Goal: Task Accomplishment & Management: Manage account settings

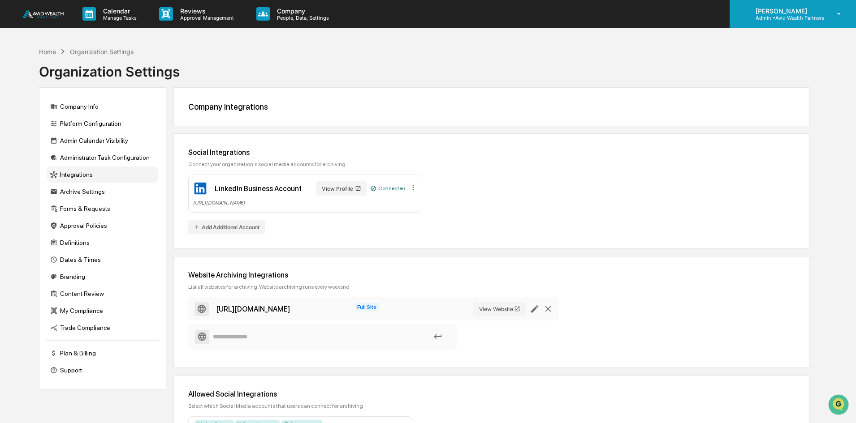
click at [786, 11] on p "[PERSON_NAME]" at bounding box center [786, 11] width 76 height 8
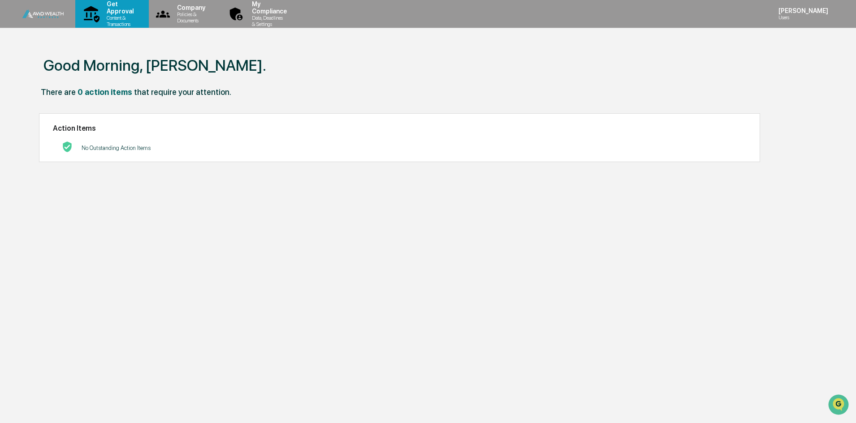
click at [127, 13] on p "Get Approval" at bounding box center [118, 7] width 39 height 14
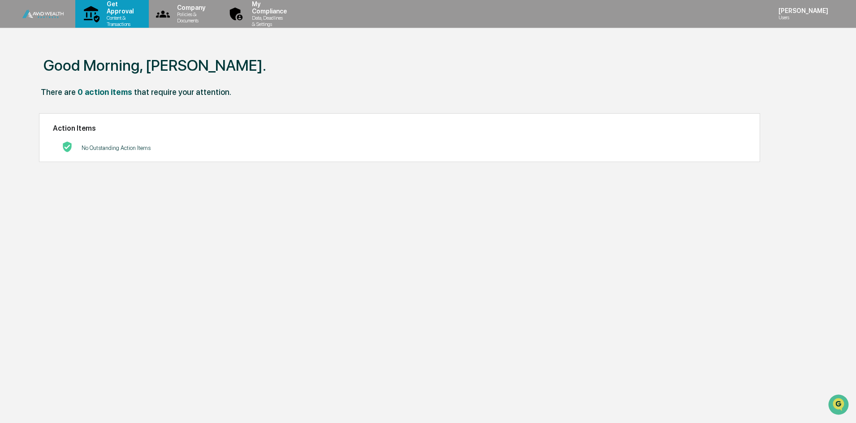
click at [116, 8] on p "Get Approval" at bounding box center [118, 7] width 39 height 14
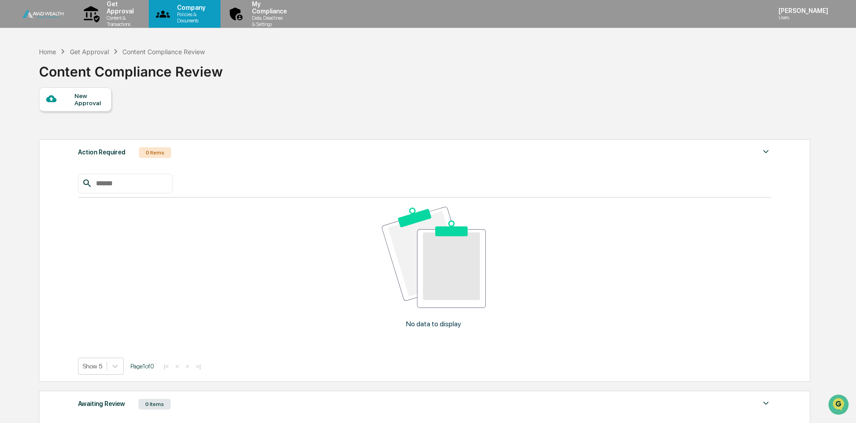
click at [210, 20] on p "Policies & Documents" at bounding box center [190, 17] width 40 height 13
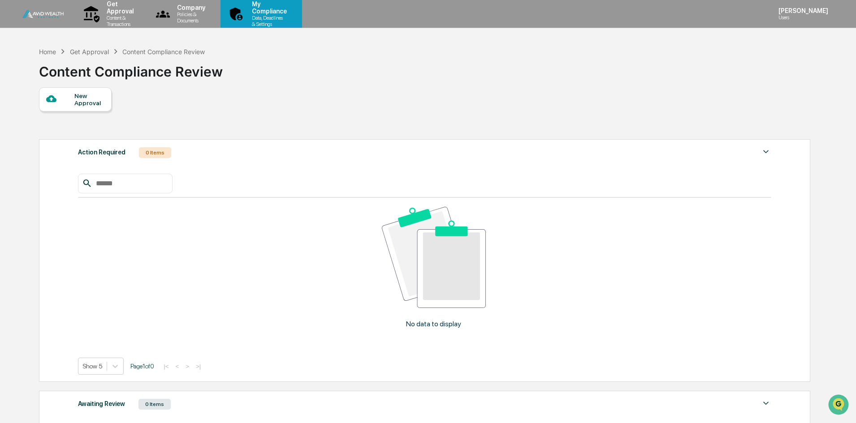
click at [291, 11] on p "My Compliance" at bounding box center [268, 7] width 47 height 14
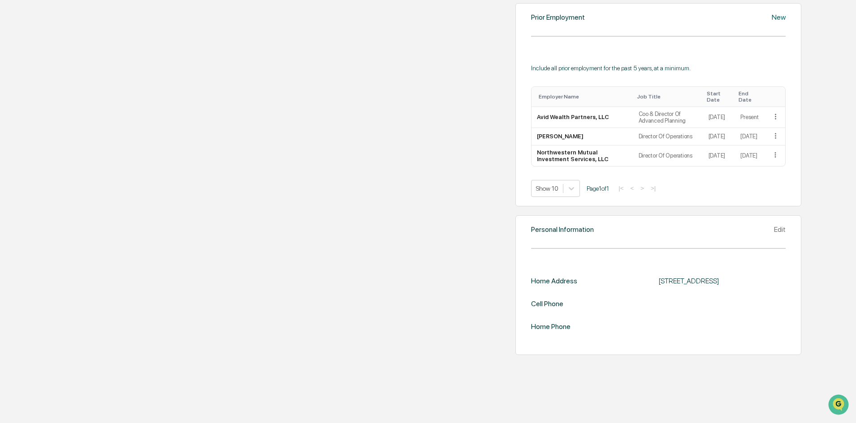
scroll to position [648, 0]
click at [772, 21] on div "New" at bounding box center [779, 17] width 14 height 9
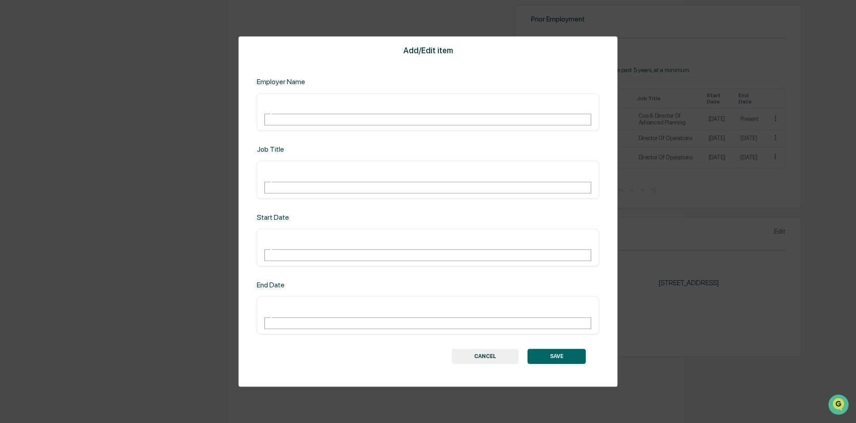
drag, startPoint x: 483, startPoint y: 314, endPoint x: 502, endPoint y: 308, distance: 19.6
click at [483, 349] on button "CANCEL" at bounding box center [485, 356] width 67 height 15
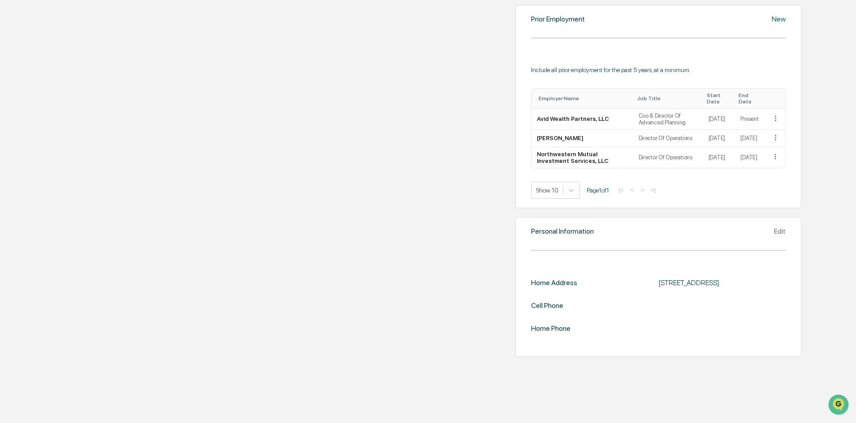
click at [772, 23] on div "New" at bounding box center [779, 19] width 14 height 9
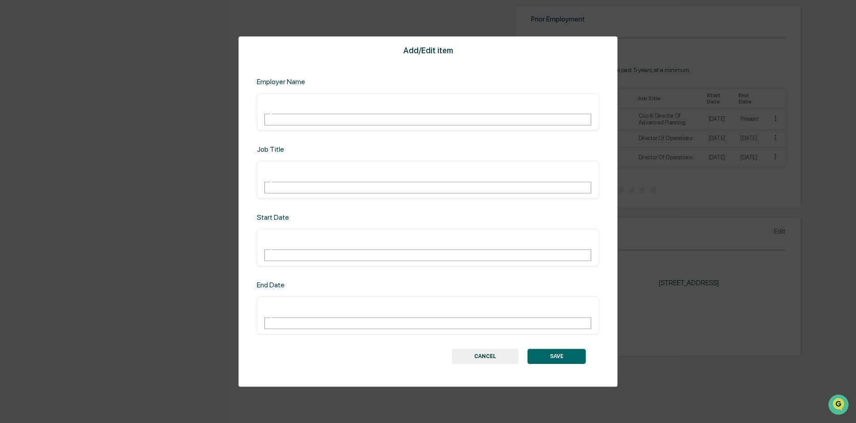
click at [298, 110] on input "text" at bounding box center [295, 104] width 65 height 12
type input "**********"
click at [291, 177] on input "text" at bounding box center [295, 172] width 65 height 12
click at [279, 177] on input "text" at bounding box center [295, 172] width 65 height 12
type input "*********"
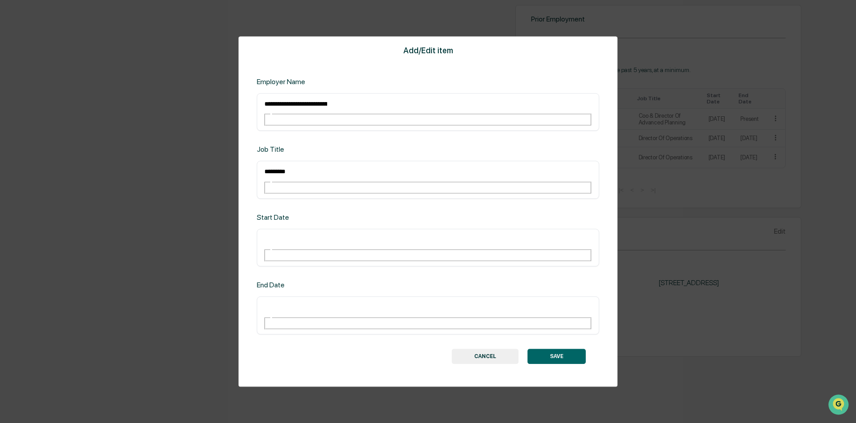
click at [293, 241] on input "text" at bounding box center [295, 240] width 65 height 12
type input "*********"
click at [305, 302] on input "text" at bounding box center [295, 308] width 65 height 12
type input "********"
click at [582, 349] on button "SAVE" at bounding box center [556, 356] width 58 height 15
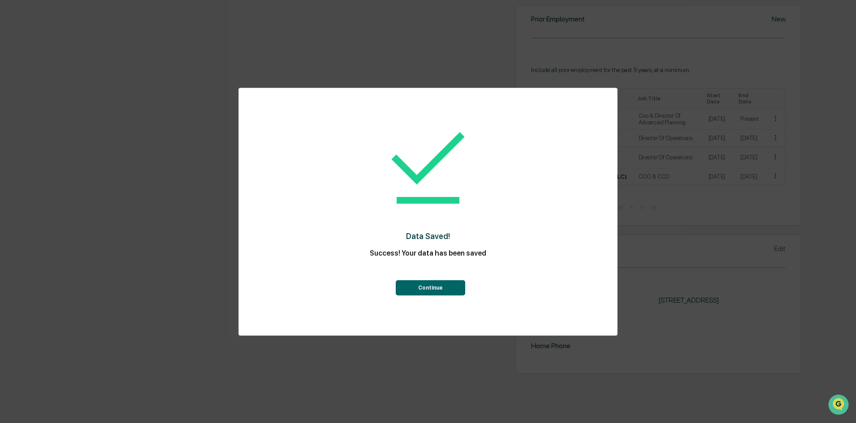
click at [436, 294] on button "Continue" at bounding box center [430, 287] width 69 height 15
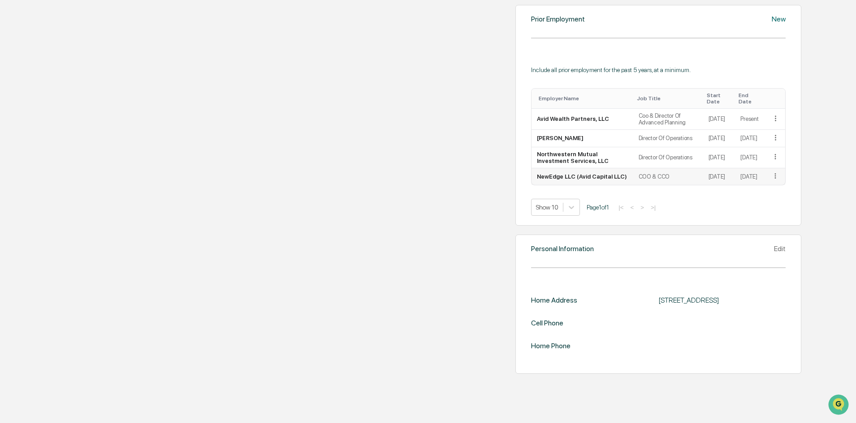
click at [771, 181] on icon at bounding box center [775, 176] width 9 height 9
click at [750, 196] on div "Edit" at bounding box center [764, 188] width 29 height 14
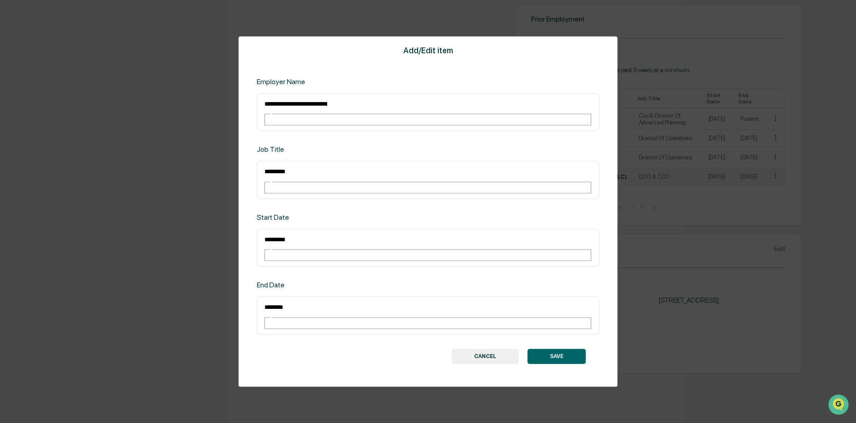
click at [274, 302] on input "********" at bounding box center [295, 308] width 65 height 12
type input "**********"
drag, startPoint x: 318, startPoint y: 301, endPoint x: 286, endPoint y: 299, distance: 31.9
click at [310, 302] on div "**********" at bounding box center [427, 211] width 379 height 351
click at [276, 302] on input "**********" at bounding box center [295, 308] width 65 height 12
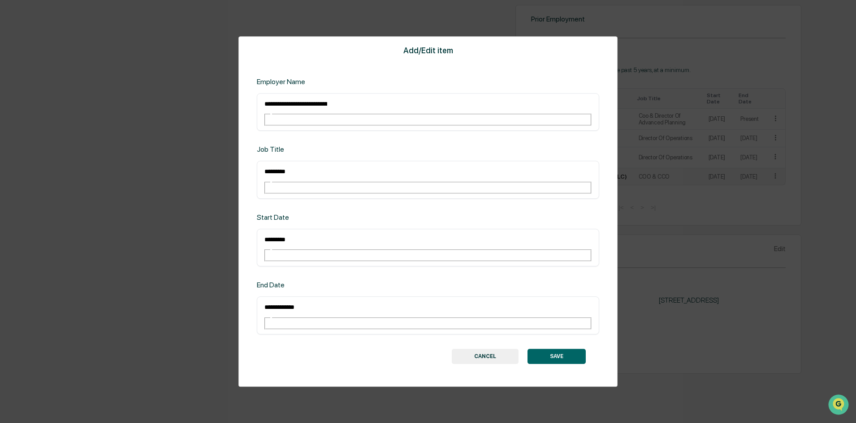
click at [556, 349] on button "SAVE" at bounding box center [556, 356] width 58 height 15
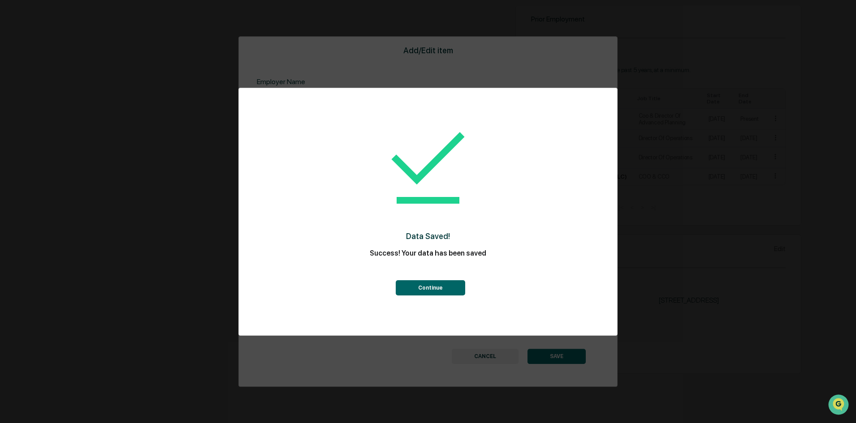
click at [435, 288] on button "Continue" at bounding box center [430, 287] width 69 height 15
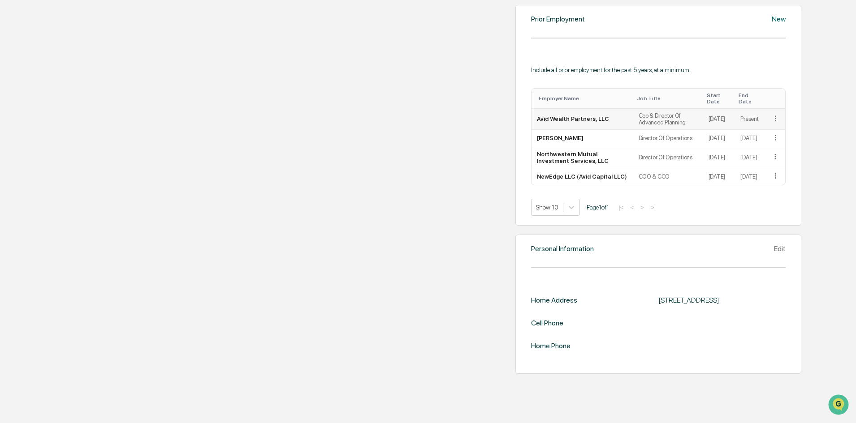
click at [771, 123] on icon at bounding box center [775, 118] width 9 height 9
click at [750, 138] on div "Edit" at bounding box center [764, 131] width 29 height 14
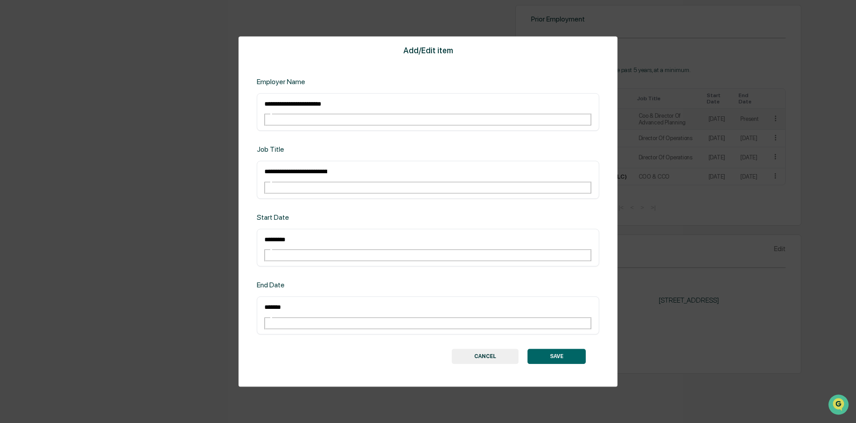
click at [328, 110] on input "**********" at bounding box center [295, 104] width 65 height 12
type input "**********"
click at [277, 177] on input "**********" at bounding box center [295, 172] width 65 height 12
drag, startPoint x: 303, startPoint y: 189, endPoint x: 297, endPoint y: 190, distance: 6.3
click at [297, 177] on input "**********" at bounding box center [295, 172] width 65 height 12
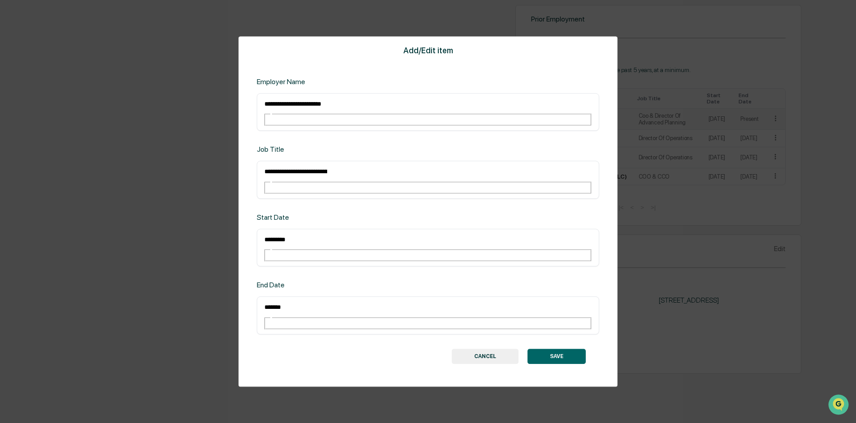
type input "**********"
click at [298, 239] on input "*********" at bounding box center [295, 240] width 65 height 12
drag, startPoint x: 294, startPoint y: 238, endPoint x: 258, endPoint y: 240, distance: 36.3
click at [258, 240] on div "********* ​" at bounding box center [428, 248] width 342 height 38
type input "**********"
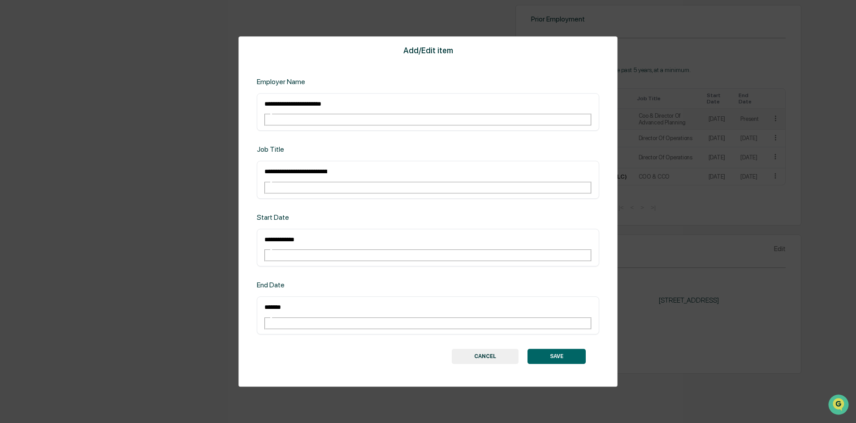
click at [566, 349] on button "SAVE" at bounding box center [556, 356] width 58 height 15
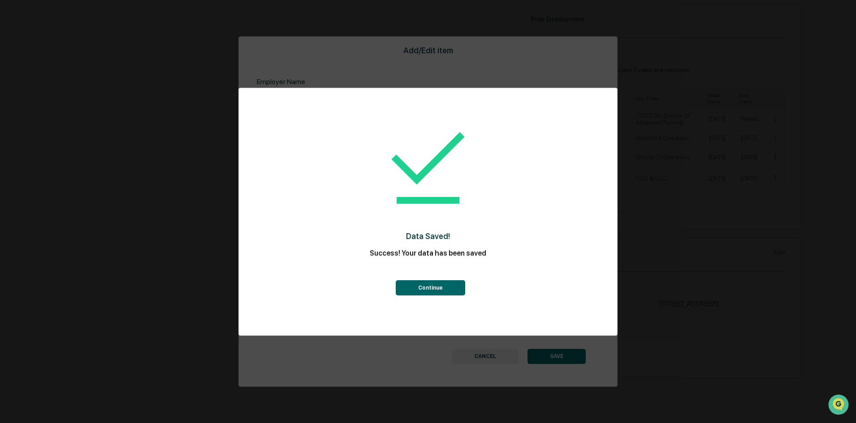
click at [430, 289] on button "Continue" at bounding box center [430, 287] width 69 height 15
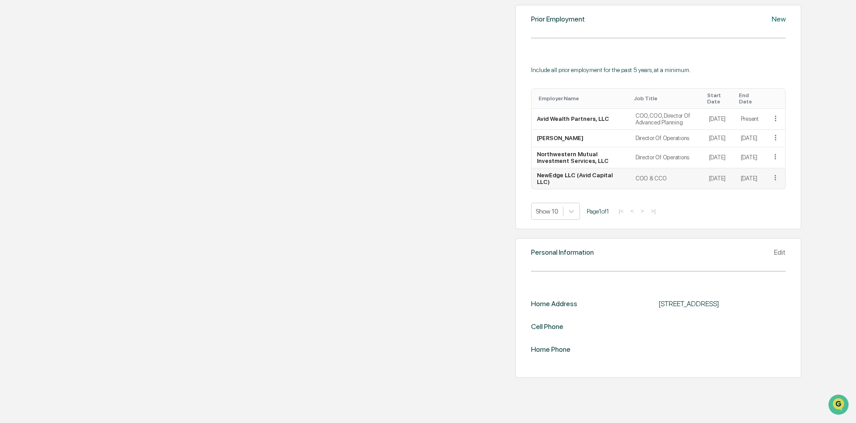
click at [775, 181] on icon at bounding box center [775, 177] width 1 height 5
click at [750, 198] on div "Edit" at bounding box center [764, 190] width 29 height 14
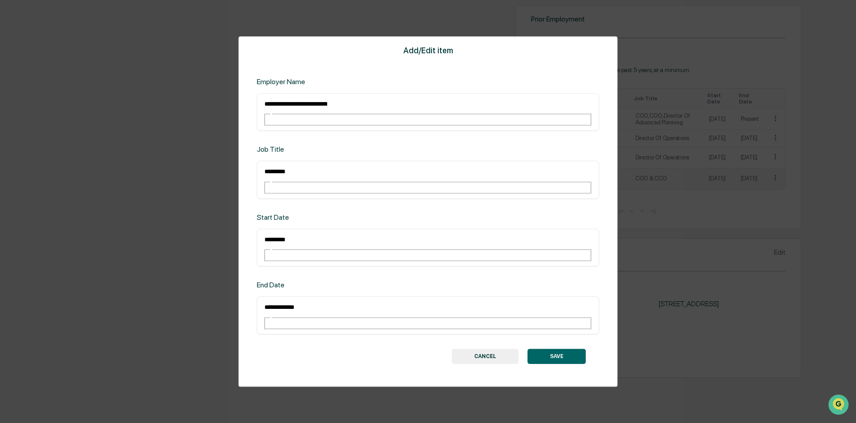
drag, startPoint x: 324, startPoint y: 141, endPoint x: 357, endPoint y: 140, distance: 32.3
click at [328, 110] on input "**********" at bounding box center [295, 104] width 65 height 12
type input "**********"
click at [558, 349] on button "SAVE" at bounding box center [556, 356] width 58 height 15
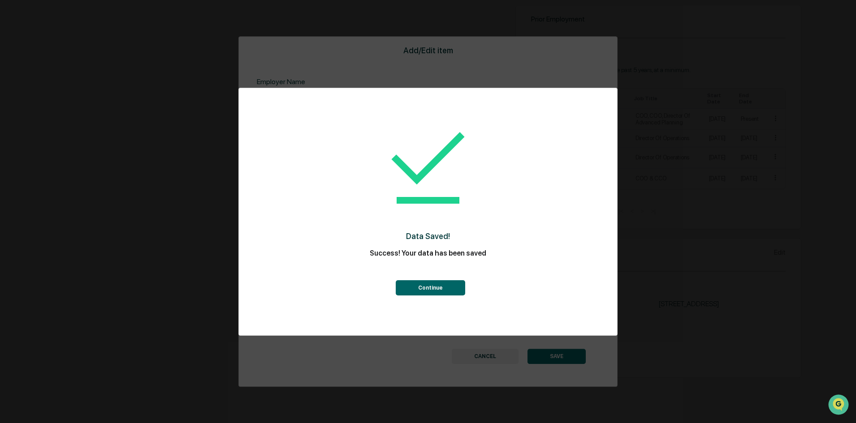
click at [430, 286] on button "Continue" at bounding box center [430, 287] width 69 height 15
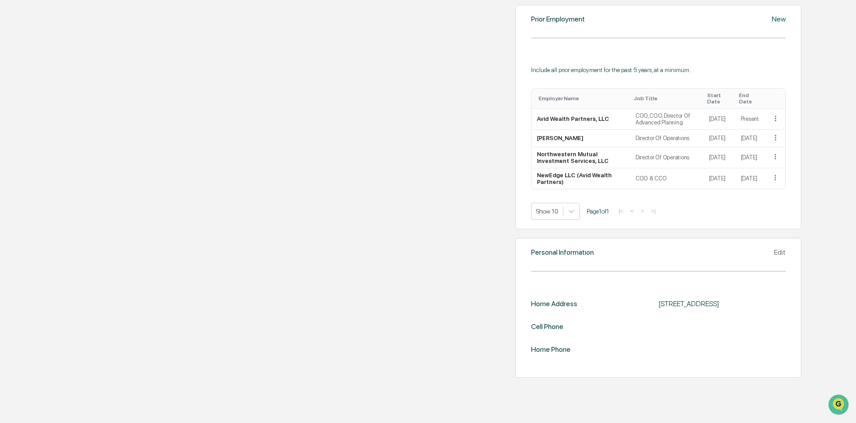
scroll to position [666, 0]
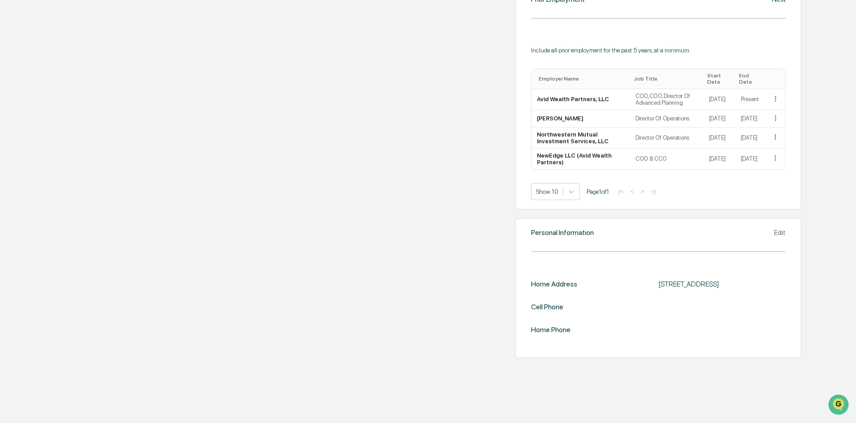
click at [774, 237] on div "Edit" at bounding box center [780, 232] width 12 height 9
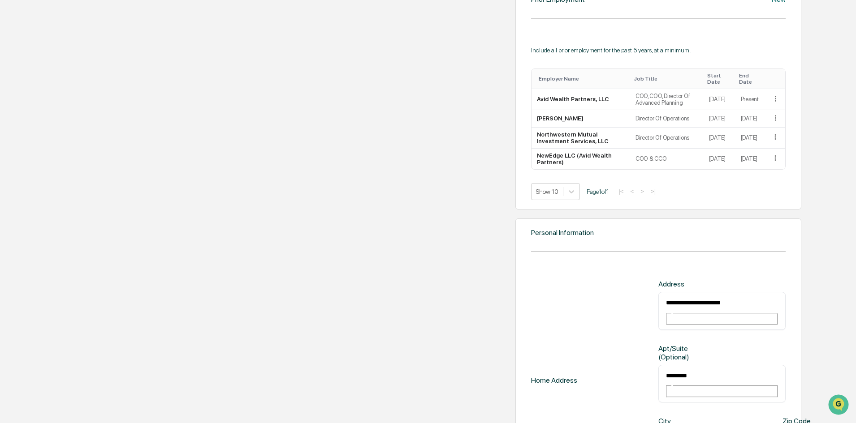
drag, startPoint x: 605, startPoint y: 352, endPoint x: 475, endPoint y: 353, distance: 130.4
click at [531, 353] on div "**********" at bounding box center [658, 381] width 254 height 202
type input "**********"
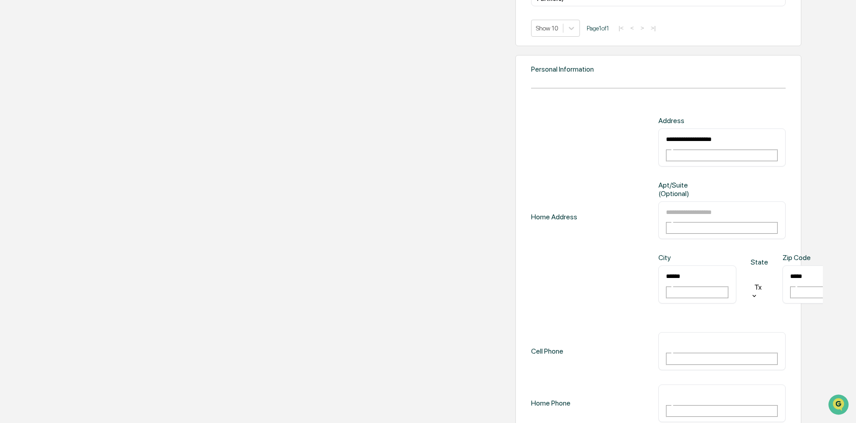
type input "******"
type input "*"
type input "*****"
click at [665, 337] on input "text" at bounding box center [697, 343] width 65 height 12
type input "**********"
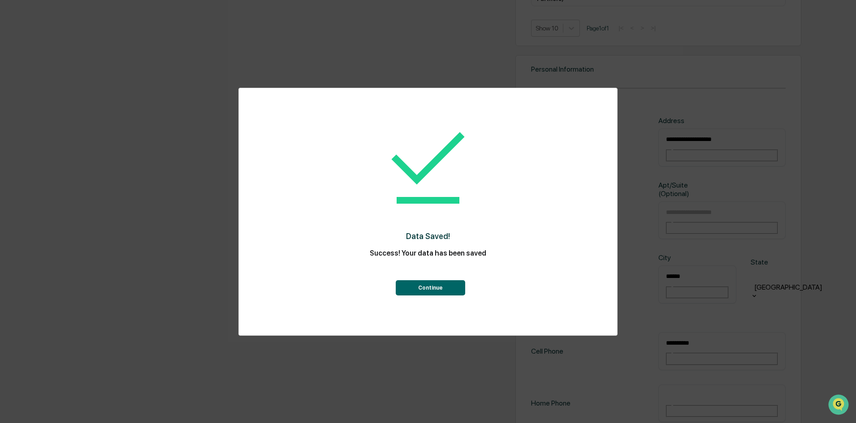
click at [436, 285] on button "Continue" at bounding box center [430, 287] width 69 height 15
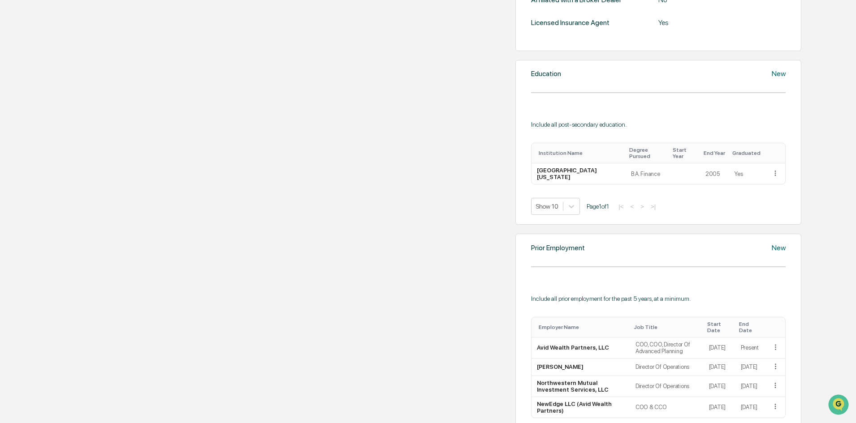
scroll to position [409, 0]
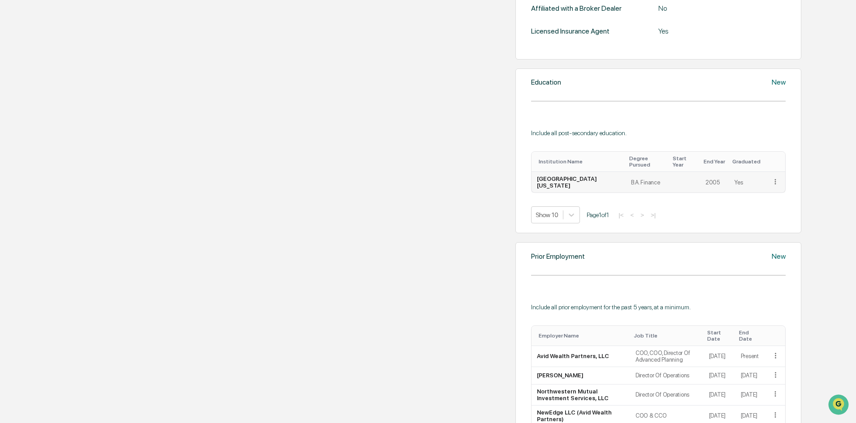
click at [771, 186] on icon at bounding box center [775, 182] width 9 height 9
click at [750, 202] on div "Edit" at bounding box center [764, 194] width 29 height 14
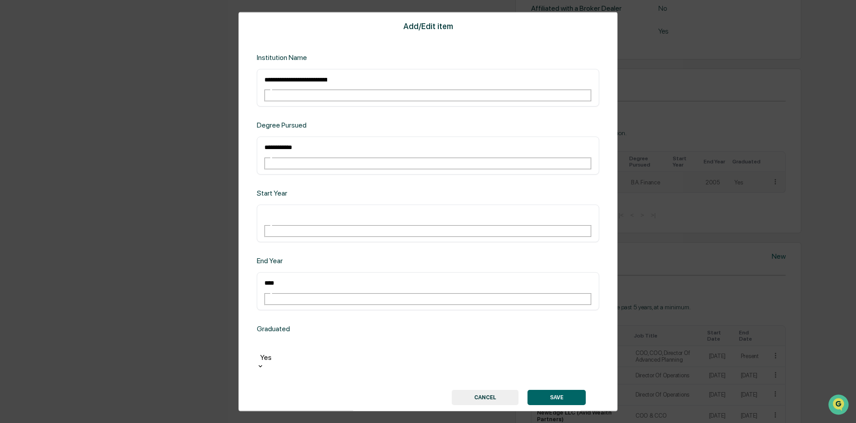
click at [271, 214] on input "text" at bounding box center [295, 216] width 65 height 12
type input "****"
click at [556, 390] on button "SAVE" at bounding box center [556, 397] width 58 height 15
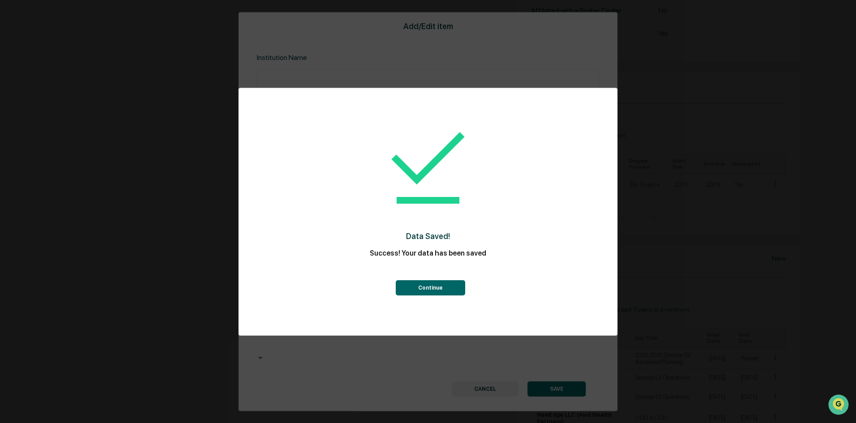
click at [436, 288] on button "Continue" at bounding box center [430, 287] width 69 height 15
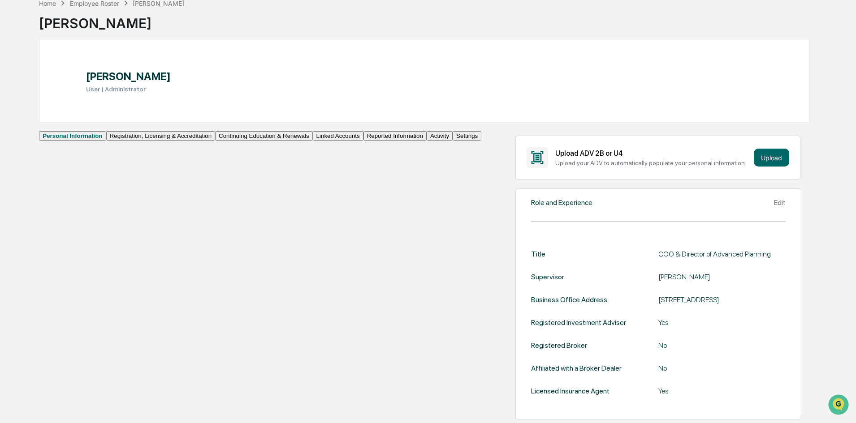
scroll to position [48, 0]
click at [106, 141] on button "Registration, Licensing & Accreditation" at bounding box center [160, 136] width 109 height 9
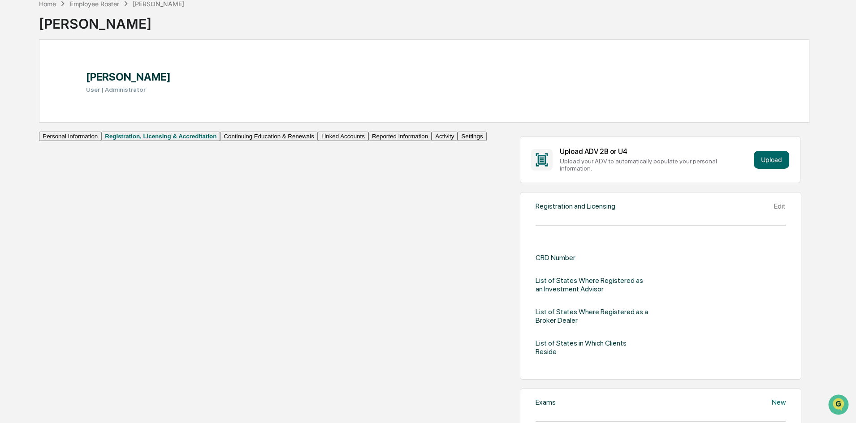
click at [774, 211] on div "Edit" at bounding box center [780, 206] width 12 height 9
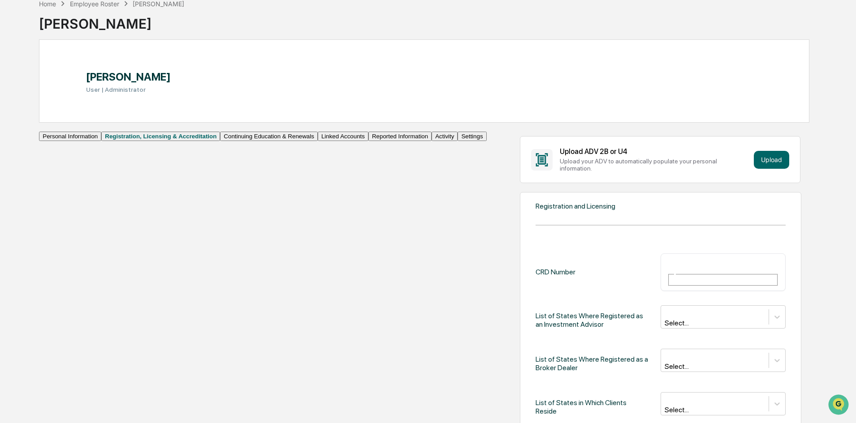
click at [660, 276] on div "​" at bounding box center [722, 273] width 125 height 38
click at [667, 270] on input "text" at bounding box center [699, 265] width 65 height 12
click at [667, 267] on input "text" at bounding box center [699, 265] width 65 height 12
click at [667, 266] on input "text" at bounding box center [699, 265] width 65 height 12
type input "******"
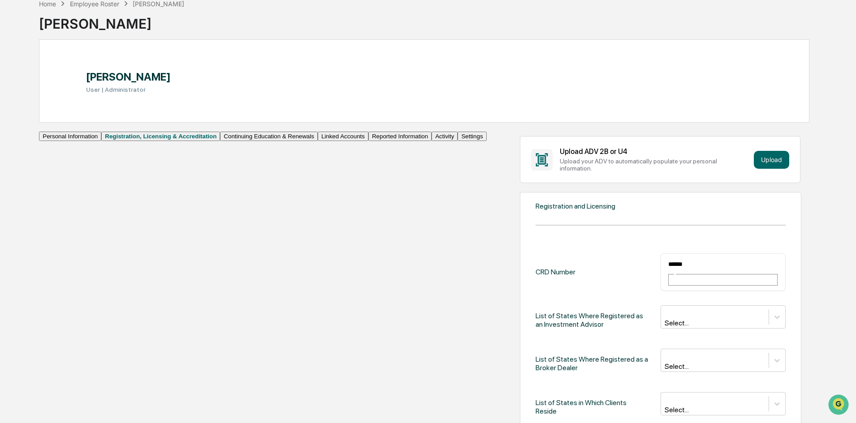
click at [535, 289] on div "CRD Number ****** ​ List of States Where Registered as an Investment Advisor Se…" at bounding box center [660, 338] width 250 height 168
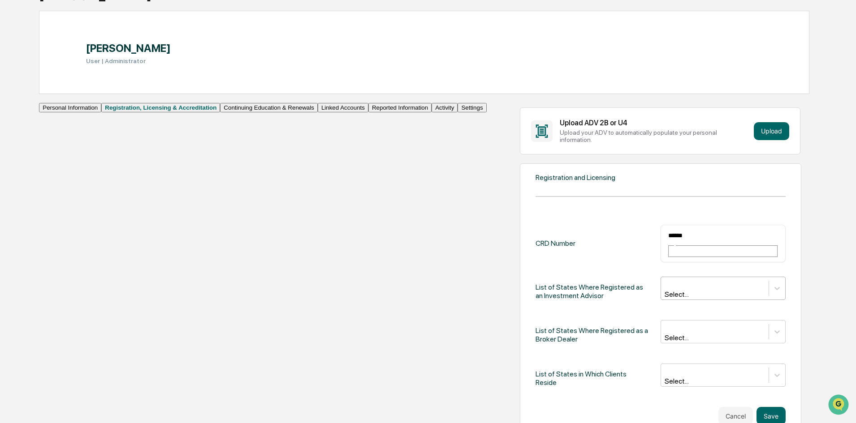
click at [660, 300] on div "Select..." at bounding box center [722, 288] width 125 height 23
click at [665, 279] on div at bounding box center [714, 284] width 99 height 10
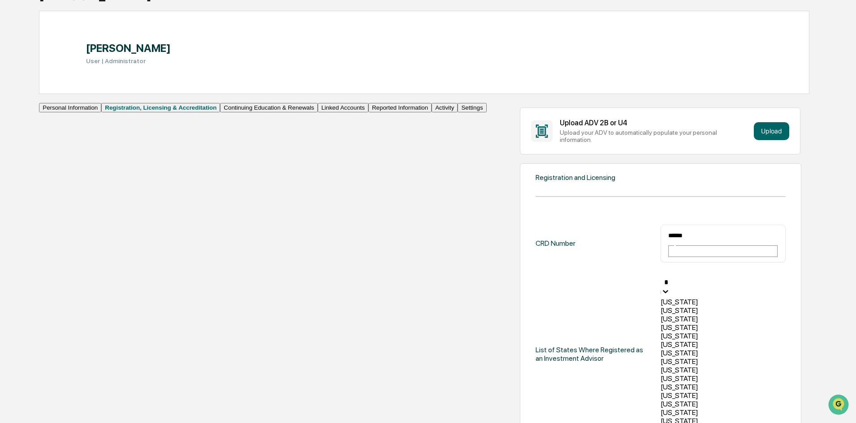
type input "**"
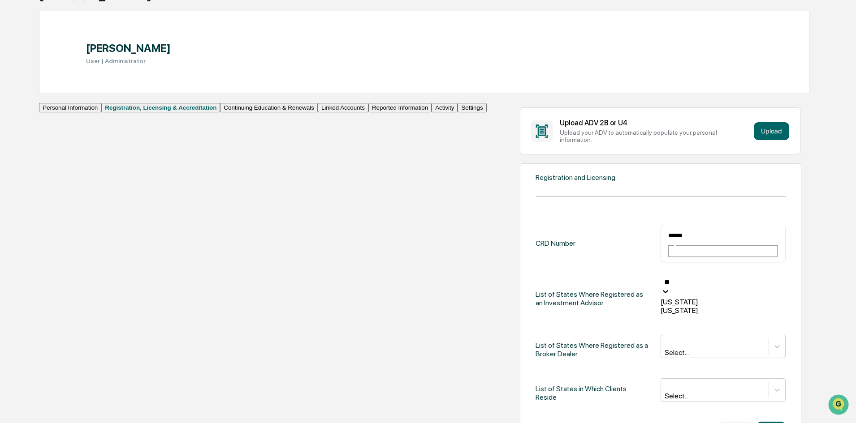
click at [660, 310] on div "[US_STATE]" at bounding box center [722, 310] width 125 height 9
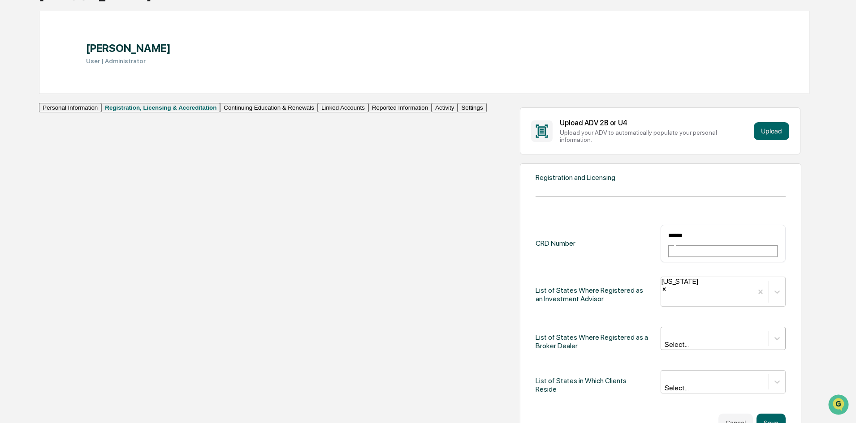
click at [660, 327] on div "Select..." at bounding box center [722, 338] width 125 height 23
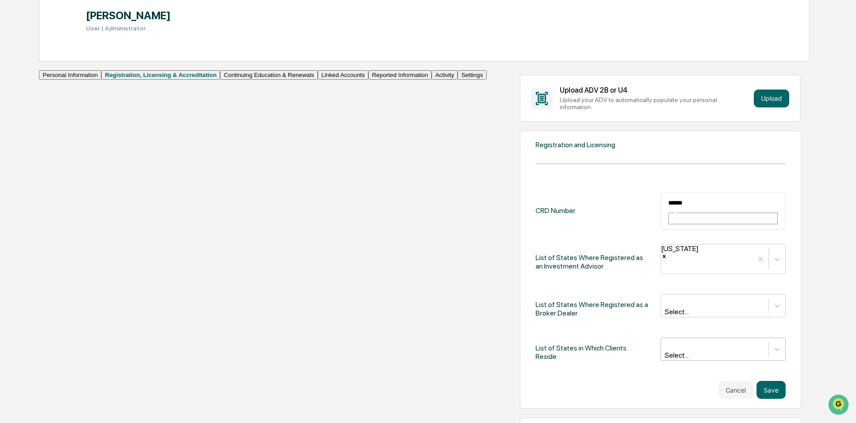
scroll to position [142, 0]
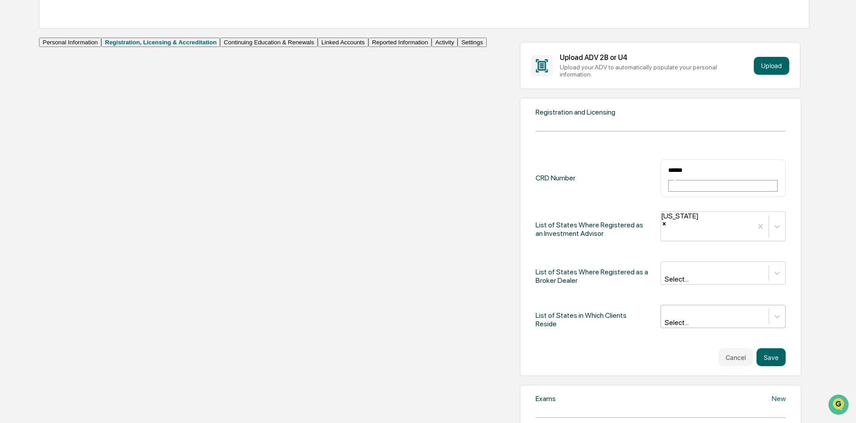
click at [660, 305] on div "Select..." at bounding box center [722, 316] width 125 height 23
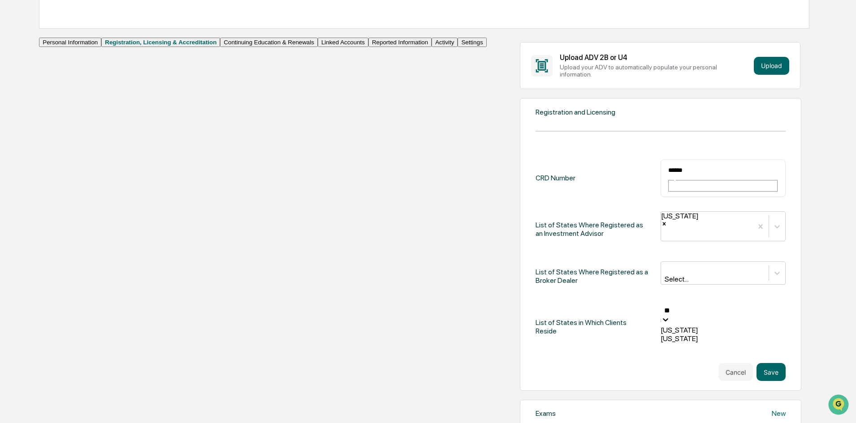
type input "***"
click at [660, 326] on div "[US_STATE]" at bounding box center [722, 330] width 125 height 9
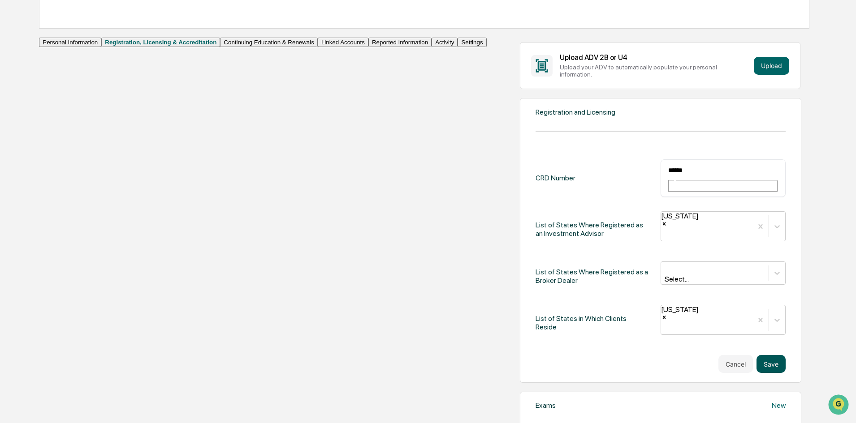
click at [757, 355] on button "Save" at bounding box center [770, 364] width 29 height 18
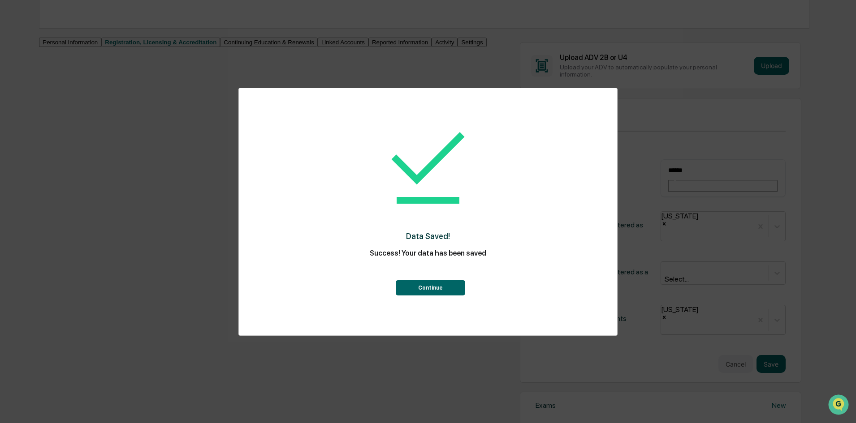
click at [418, 282] on button "Continue" at bounding box center [430, 287] width 69 height 15
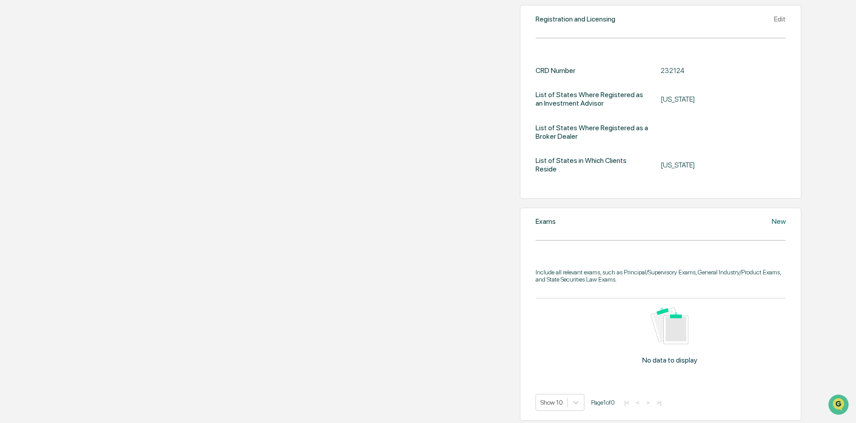
scroll to position [321, 0]
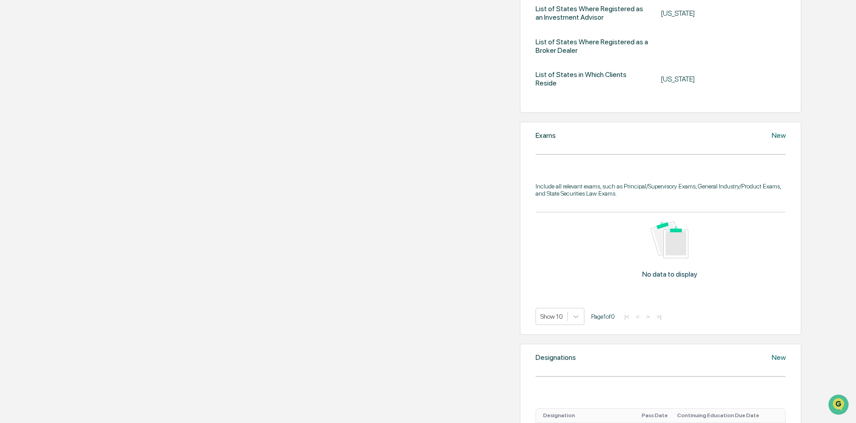
click at [772, 146] on icon at bounding box center [776, 141] width 9 height 9
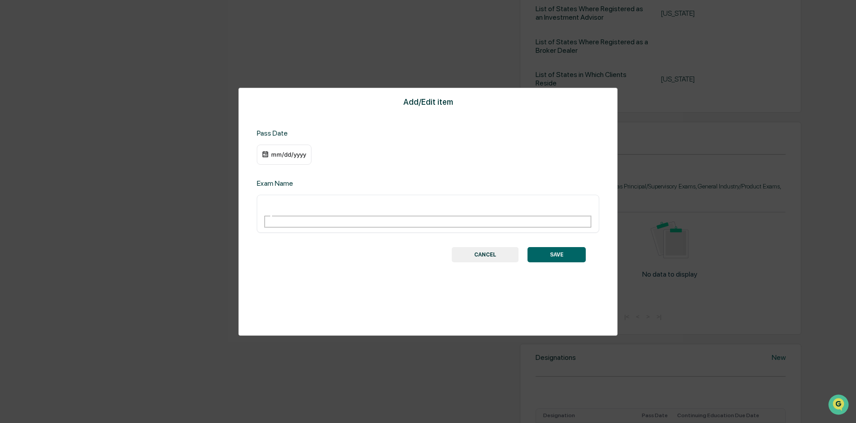
click at [290, 149] on div "mm/dd/yyyy" at bounding box center [284, 155] width 55 height 21
click at [306, 203] on input "text" at bounding box center [295, 206] width 65 height 12
click at [469, 247] on button "CANCEL" at bounding box center [485, 254] width 67 height 15
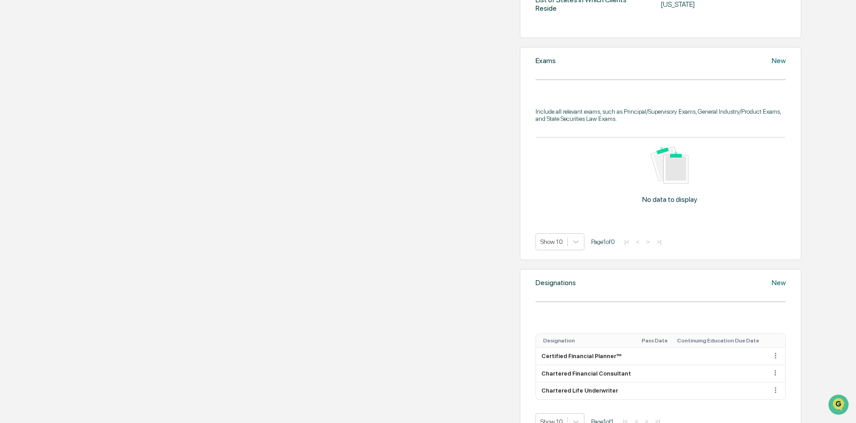
scroll to position [366, 0]
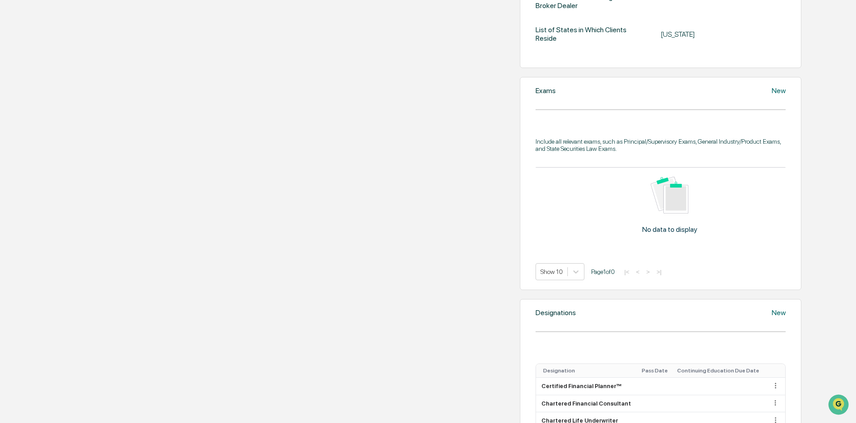
click at [772, 95] on div "New" at bounding box center [779, 90] width 14 height 9
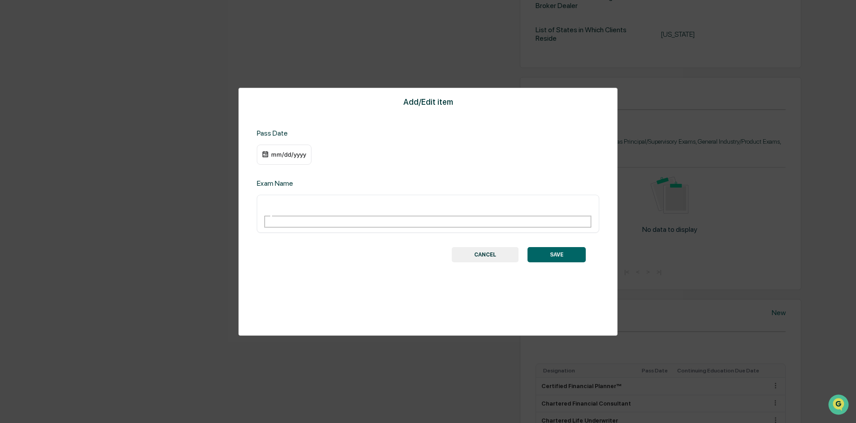
click at [285, 152] on div "mm/dd/yyyy" at bounding box center [289, 154] width 36 height 7
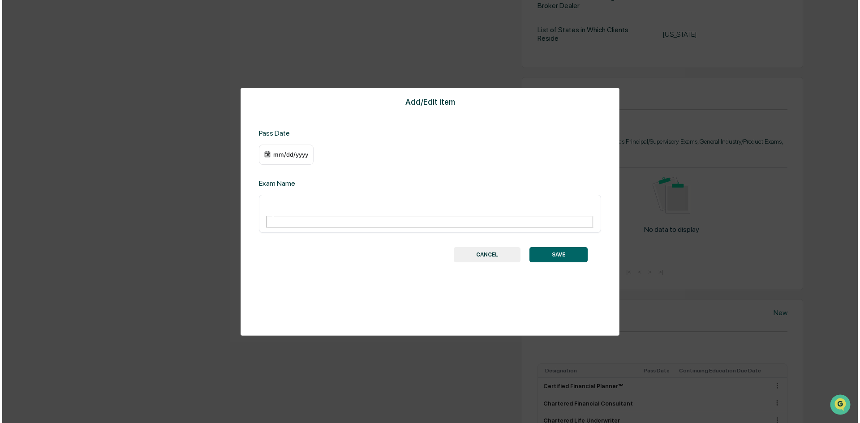
scroll to position [366, 0]
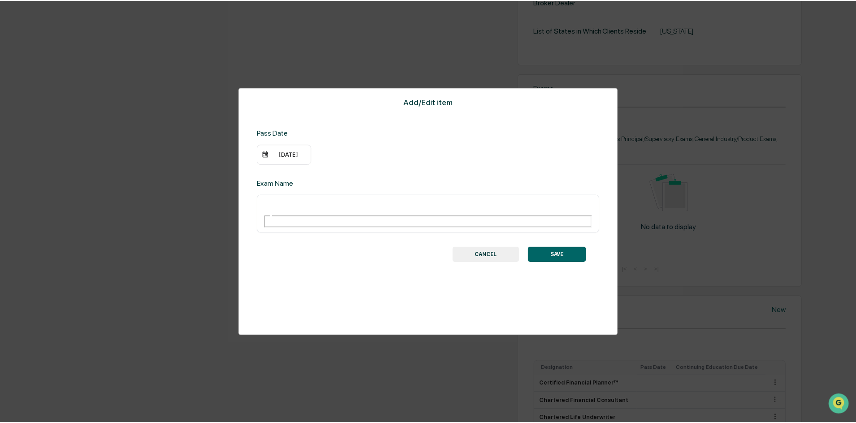
scroll to position [366, 0]
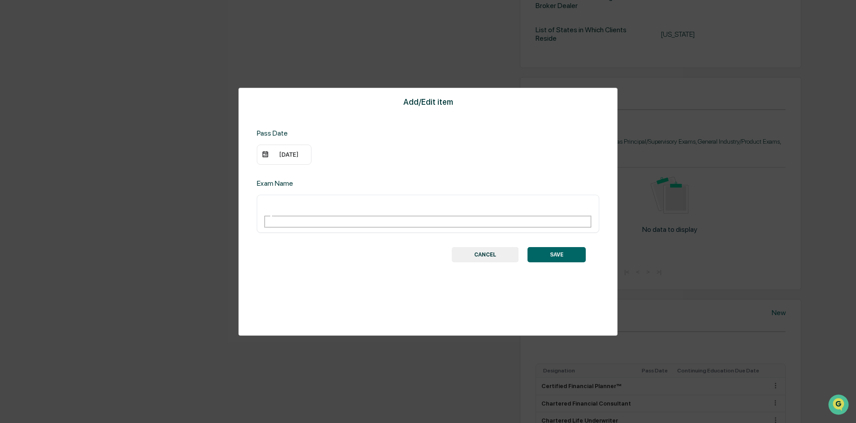
drag, startPoint x: 267, startPoint y: 206, endPoint x: 275, endPoint y: 204, distance: 8.3
click at [268, 206] on input "text" at bounding box center [295, 206] width 65 height 12
type input "***"
drag, startPoint x: 297, startPoint y: 203, endPoint x: 289, endPoint y: 202, distance: 9.0
click at [294, 203] on input "***" at bounding box center [295, 206] width 65 height 12
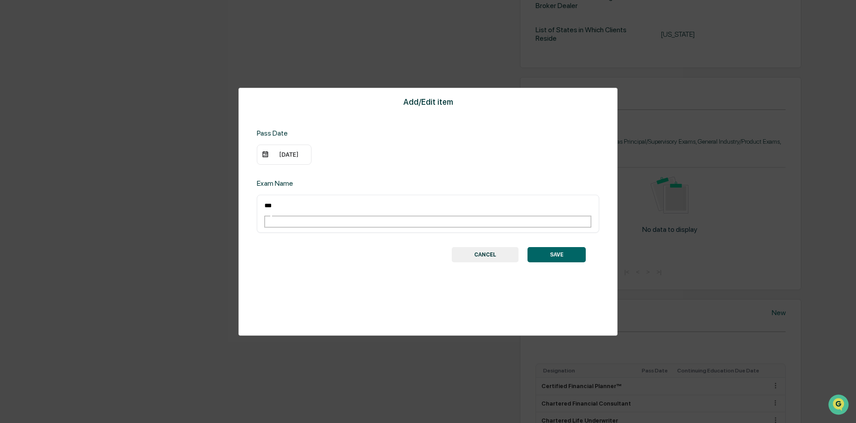
drag, startPoint x: 260, startPoint y: 201, endPoint x: 243, endPoint y: 201, distance: 16.6
click at [243, 201] on div "Add/Edit item Pass Date [DATE] Exam Name *** ​ SAVE CANCEL" at bounding box center [427, 212] width 379 height 248
paste input "text"
click at [269, 199] on div "​" at bounding box center [428, 214] width 342 height 38
click at [272, 203] on input "text" at bounding box center [295, 206] width 65 height 12
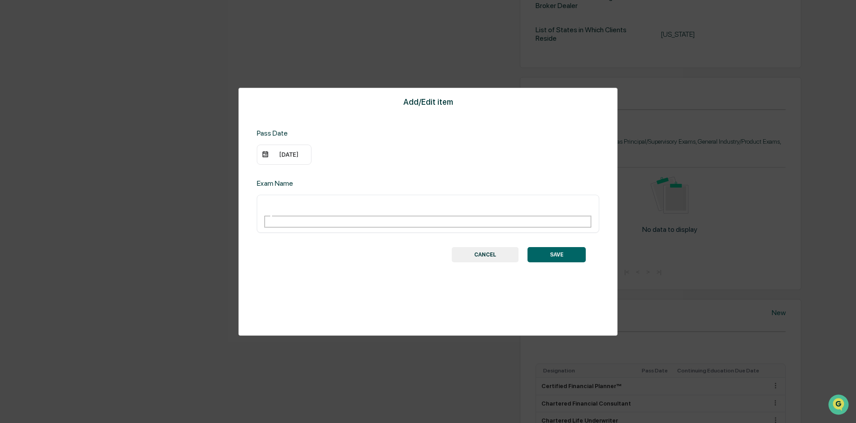
paste input "*"
type input "***"
click at [561, 247] on button "SAVE" at bounding box center [556, 254] width 58 height 15
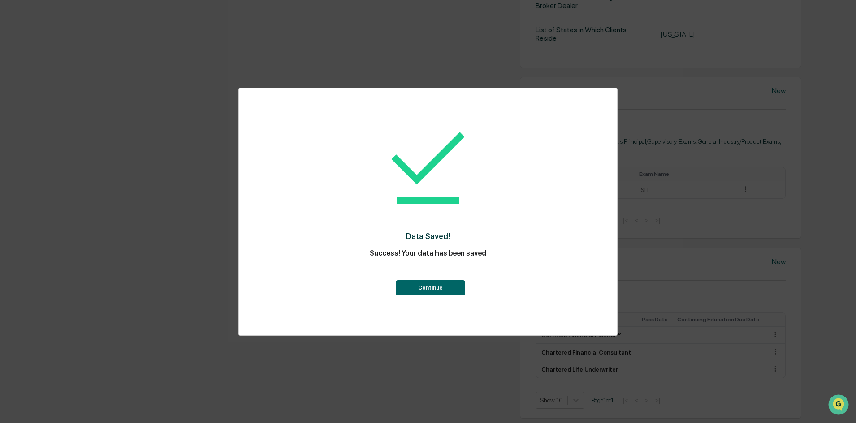
click at [428, 291] on button "Continue" at bounding box center [430, 287] width 69 height 15
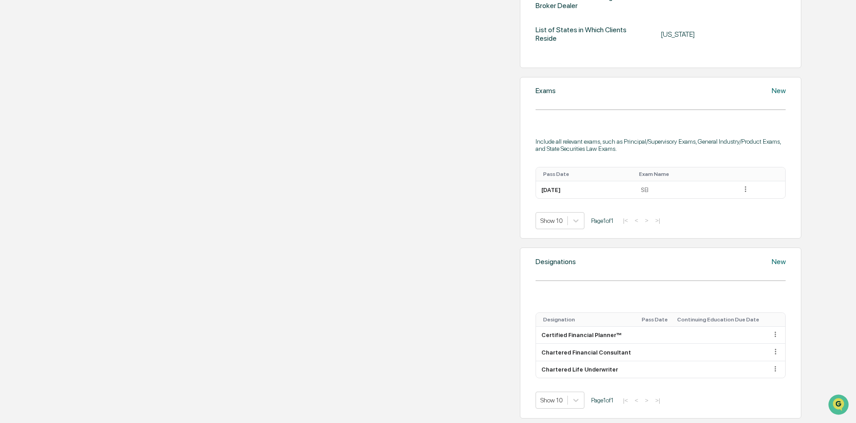
click at [772, 95] on div "New" at bounding box center [779, 90] width 14 height 9
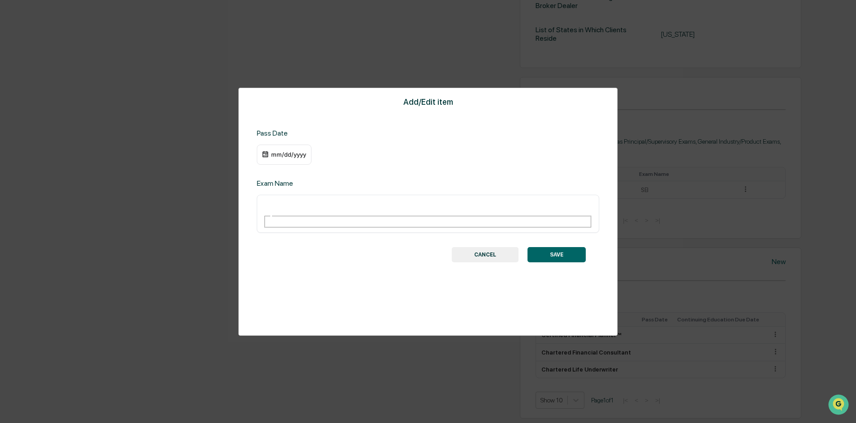
click at [282, 199] on div "​" at bounding box center [428, 214] width 342 height 38
click at [287, 207] on input "text" at bounding box center [295, 206] width 65 height 12
type input "********"
click at [276, 155] on div "mm/dd/yyyy" at bounding box center [289, 154] width 36 height 7
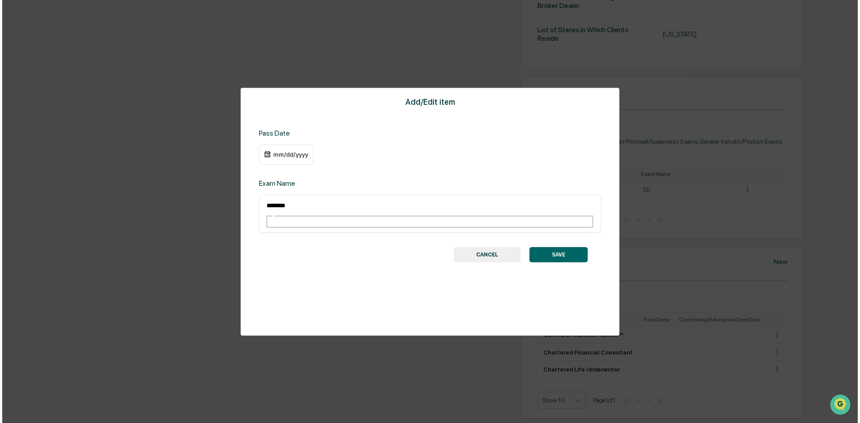
scroll to position [366, 0]
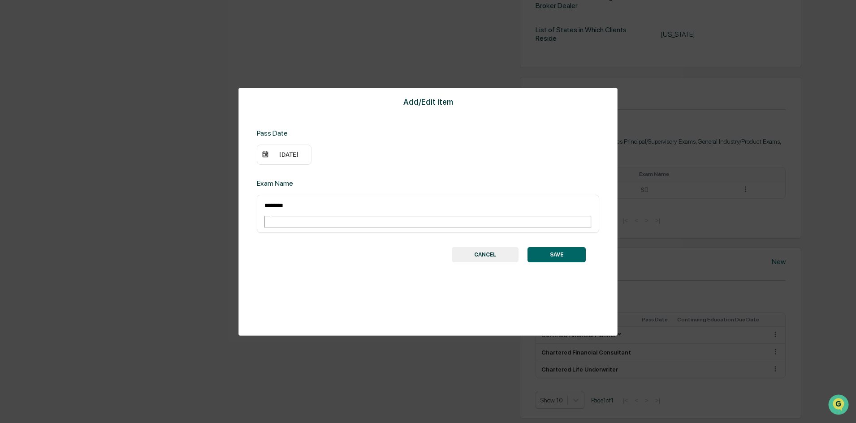
click at [285, 156] on div "[DATE]" at bounding box center [289, 154] width 36 height 7
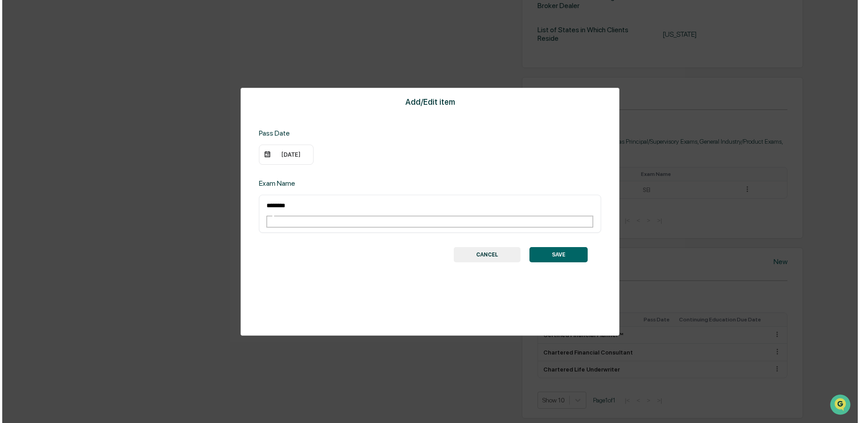
scroll to position [366, 0]
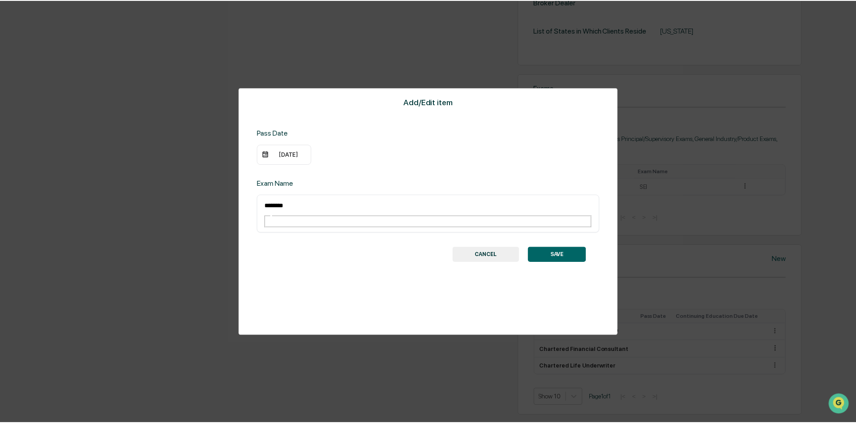
scroll to position [366, 0]
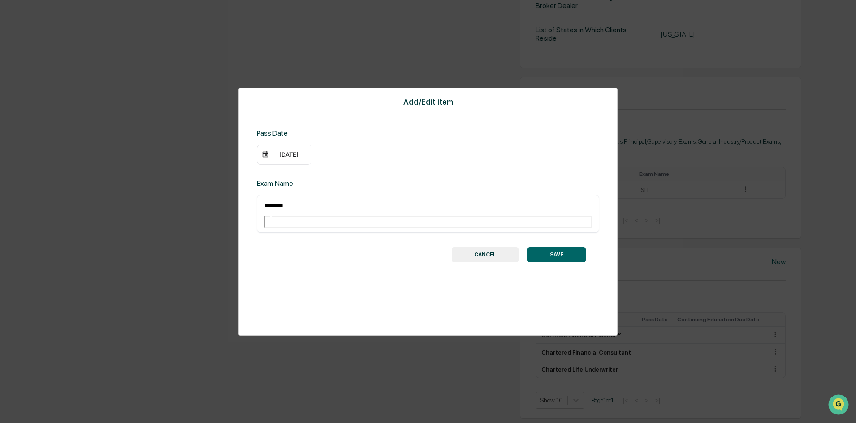
click at [567, 247] on button "SAVE" at bounding box center [556, 254] width 58 height 15
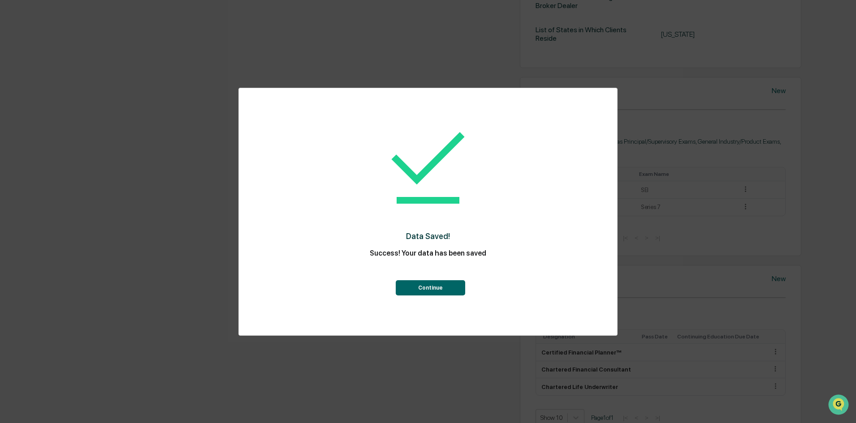
click at [427, 290] on button "Continue" at bounding box center [430, 287] width 69 height 15
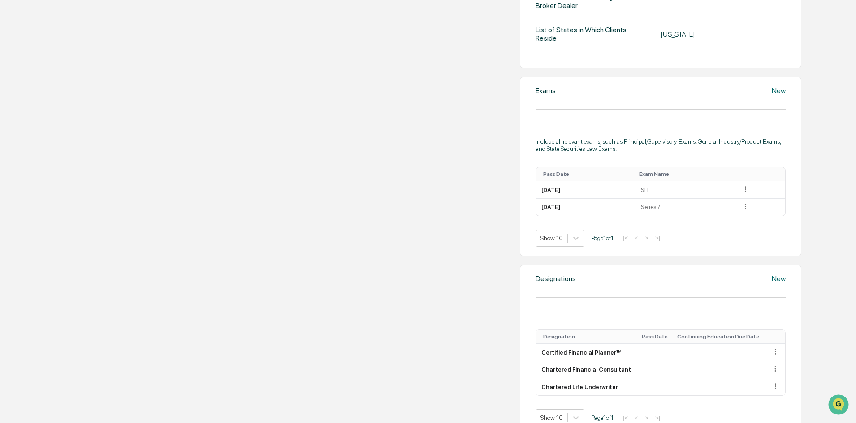
click at [772, 95] on div "New" at bounding box center [779, 90] width 14 height 9
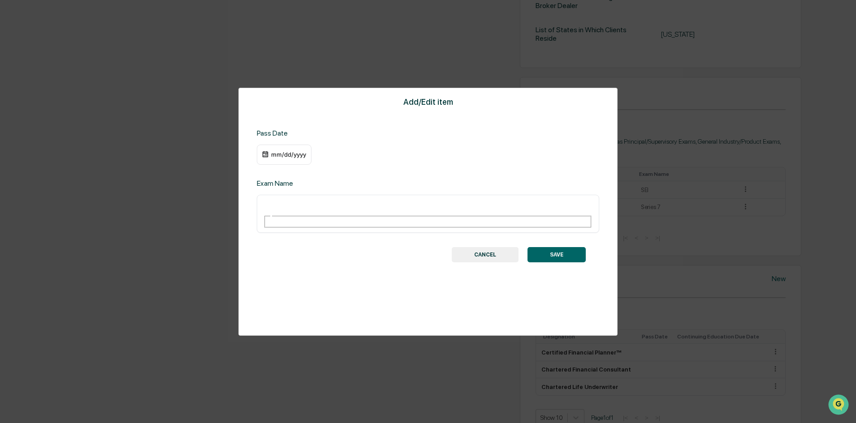
click at [286, 199] on div "​" at bounding box center [428, 214] width 342 height 38
click at [288, 201] on input "text" at bounding box center [295, 206] width 65 height 12
type input "********"
click at [283, 151] on div "mm/dd/yyyy" at bounding box center [289, 154] width 36 height 7
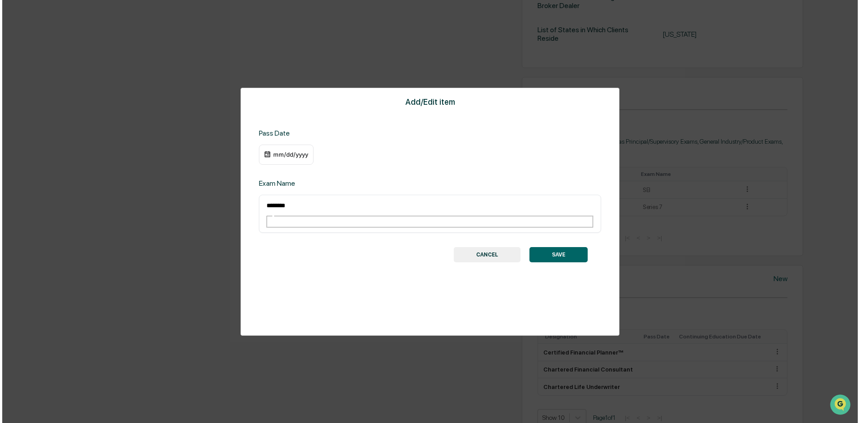
scroll to position [366, 0]
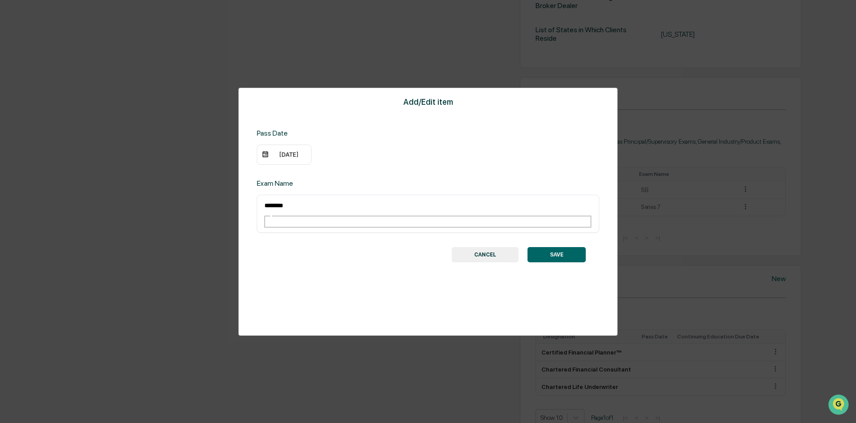
click at [292, 157] on div "[DATE]" at bounding box center [289, 154] width 36 height 7
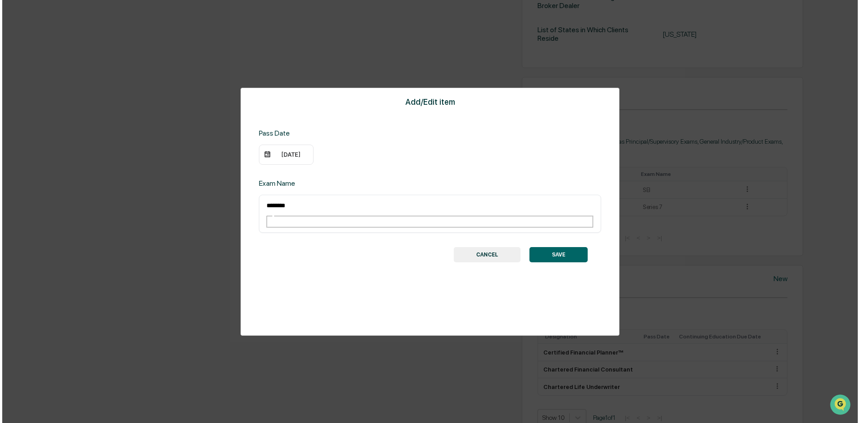
scroll to position [366, 0]
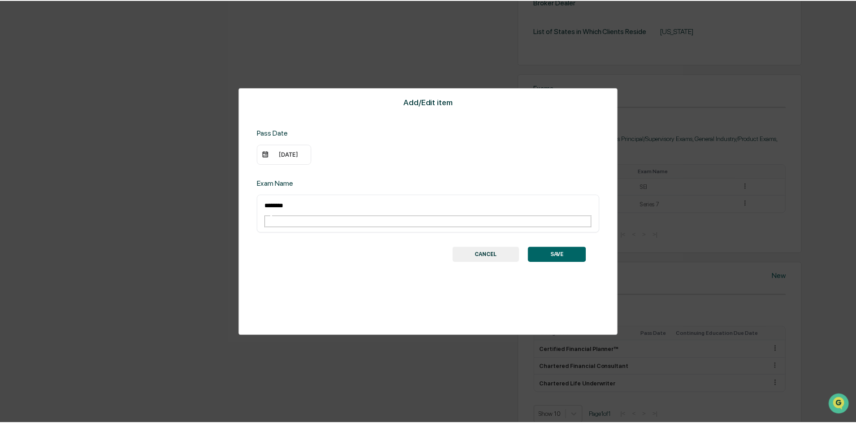
scroll to position [366, 0]
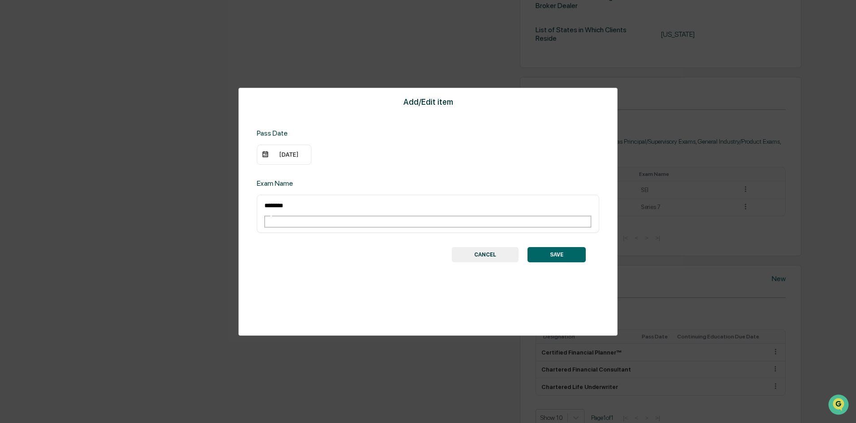
click at [551, 247] on button "SAVE" at bounding box center [556, 254] width 58 height 15
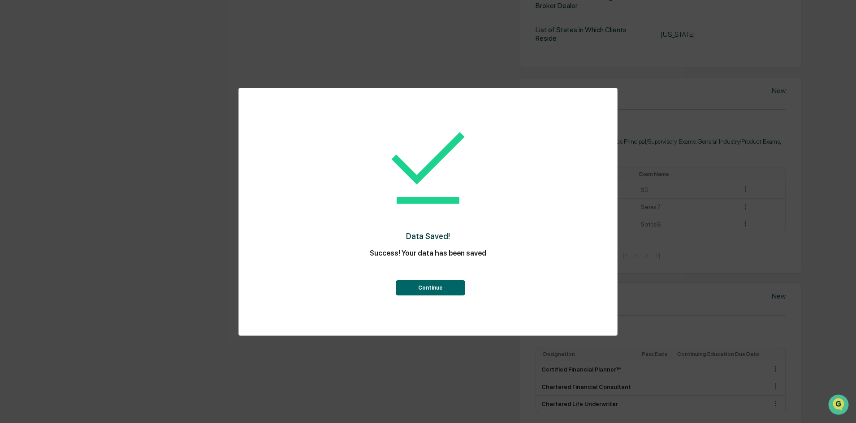
click at [427, 295] on button "Continue" at bounding box center [430, 287] width 69 height 15
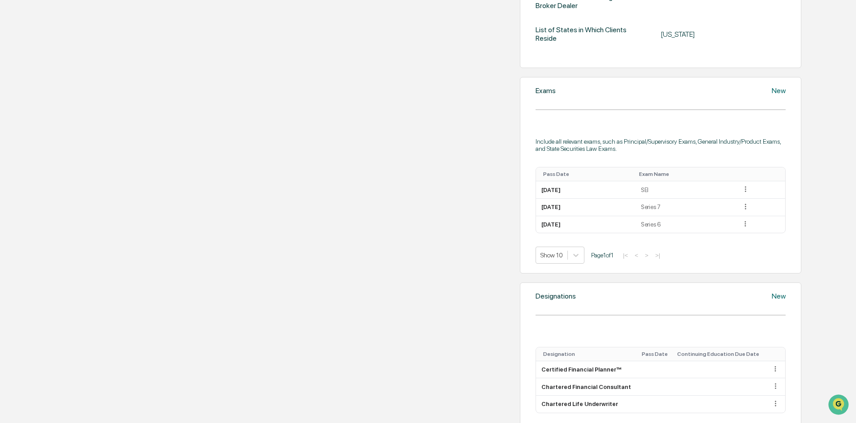
click at [772, 101] on icon at bounding box center [776, 96] width 9 height 9
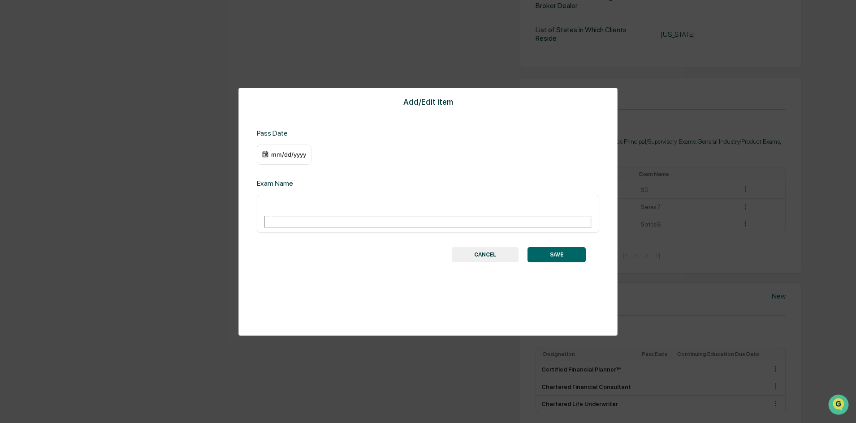
click at [311, 198] on div "​" at bounding box center [428, 214] width 342 height 38
click at [314, 207] on input "text" at bounding box center [295, 206] width 65 height 12
type input "*********"
click at [276, 152] on div "mm/dd/yyyy" at bounding box center [289, 154] width 36 height 7
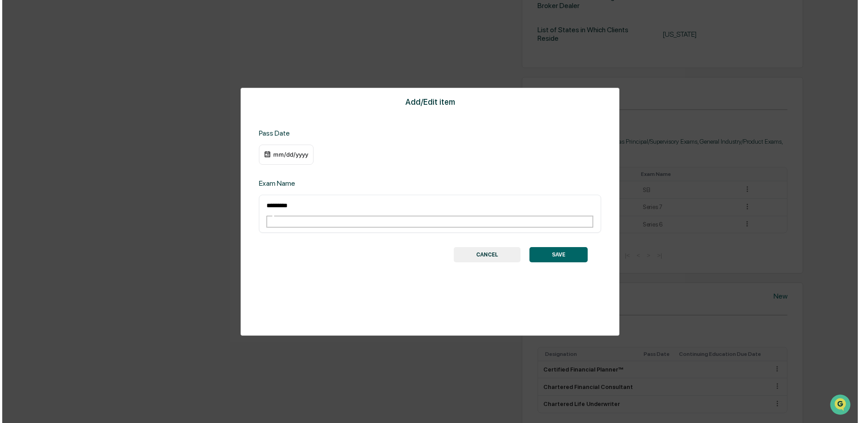
scroll to position [366, 0]
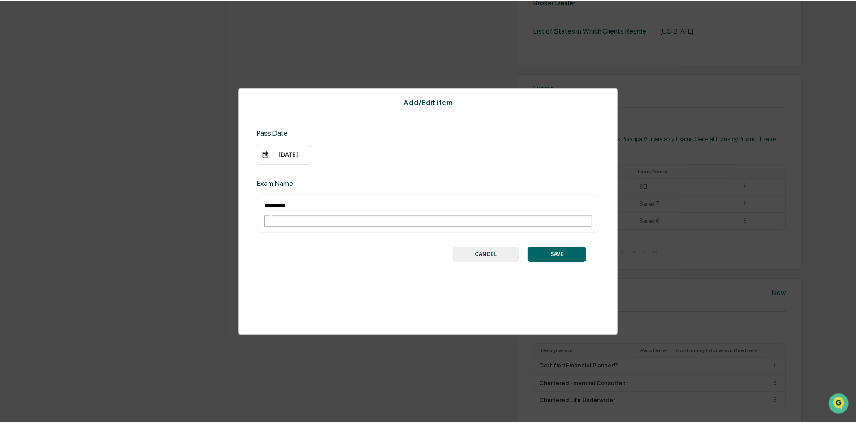
scroll to position [366, 0]
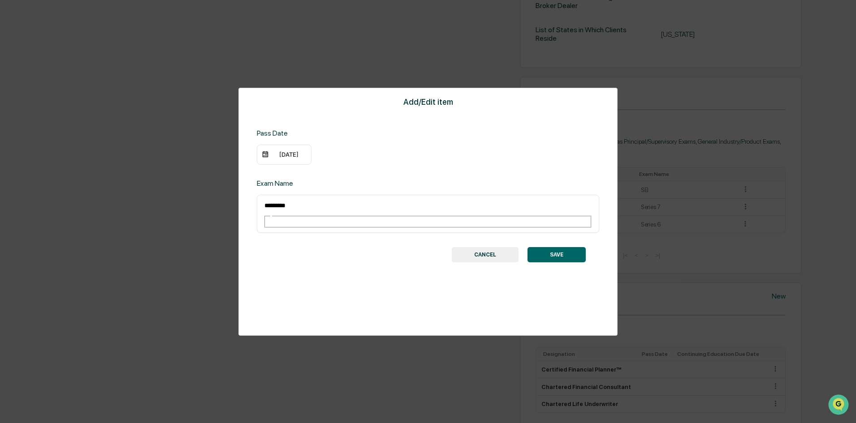
click at [293, 152] on div "[DATE]" at bounding box center [289, 154] width 36 height 7
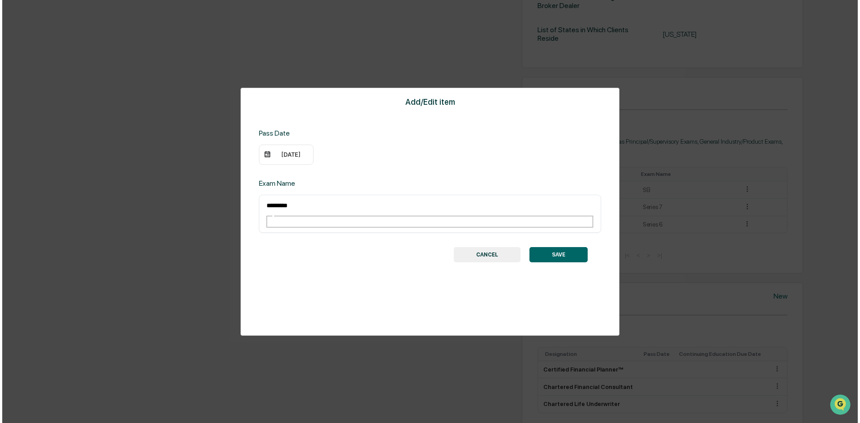
scroll to position [366, 0]
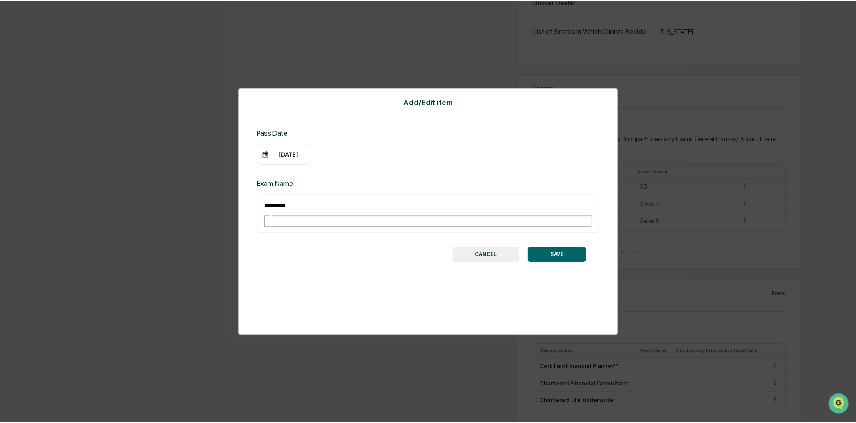
scroll to position [366, 0]
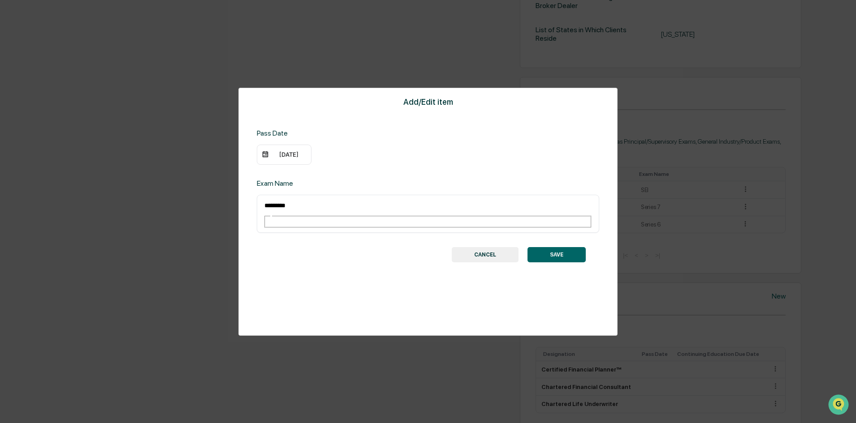
click at [560, 247] on button "SAVE" at bounding box center [556, 254] width 58 height 15
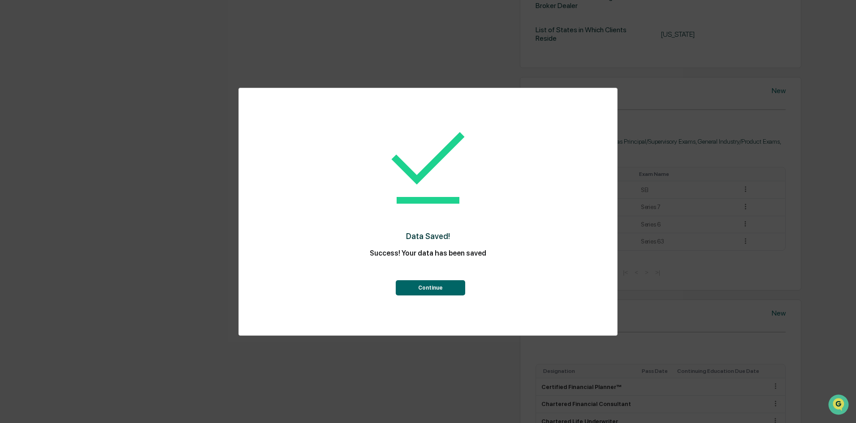
click at [438, 293] on button "Continue" at bounding box center [430, 287] width 69 height 15
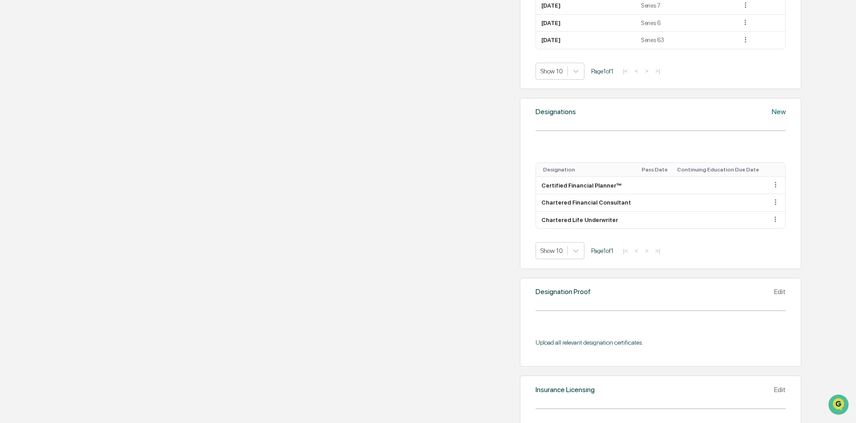
scroll to position [590, 0]
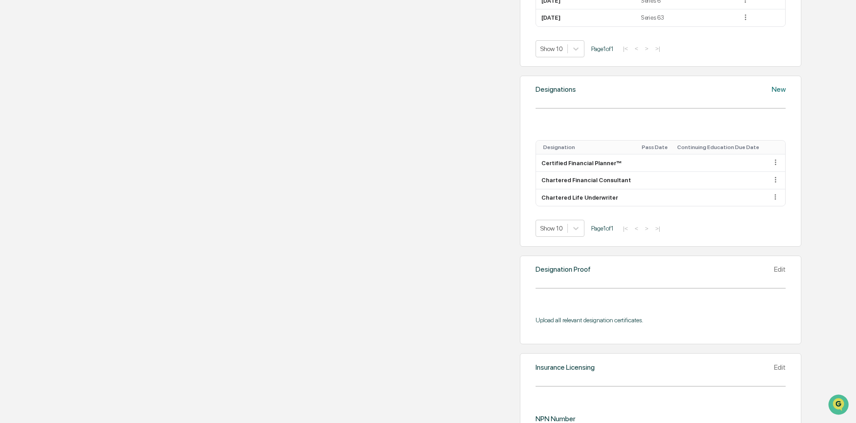
click at [581, 155] on div "Designations New Designation Pass Date Continuing Education Due Date Certified …" at bounding box center [660, 161] width 281 height 171
click at [772, 94] on div "New" at bounding box center [779, 89] width 14 height 9
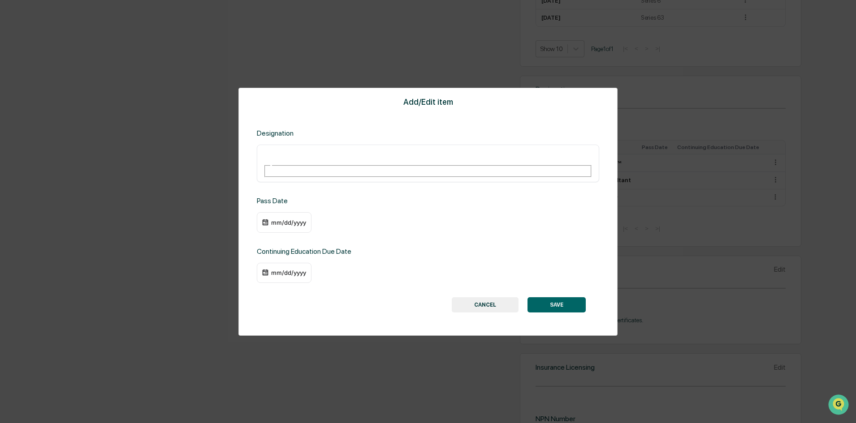
click at [283, 151] on input "text" at bounding box center [295, 156] width 65 height 12
click at [490, 297] on button "CANCEL" at bounding box center [485, 304] width 67 height 15
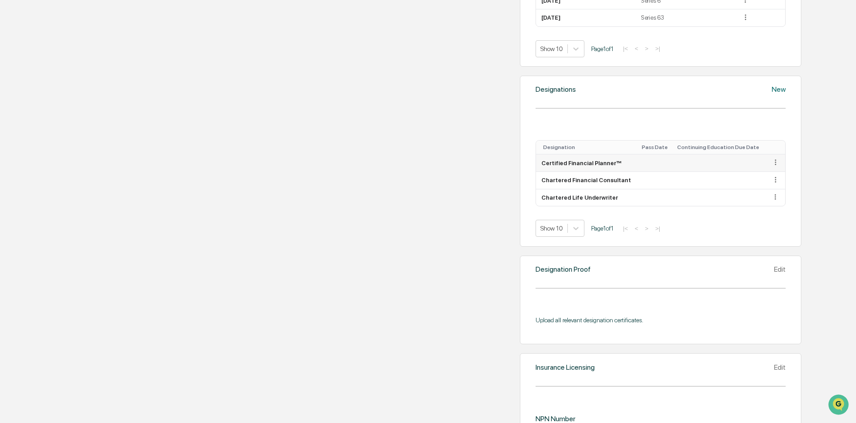
click at [771, 167] on icon at bounding box center [775, 162] width 9 height 9
click at [750, 182] on div "Edit" at bounding box center [764, 175] width 29 height 14
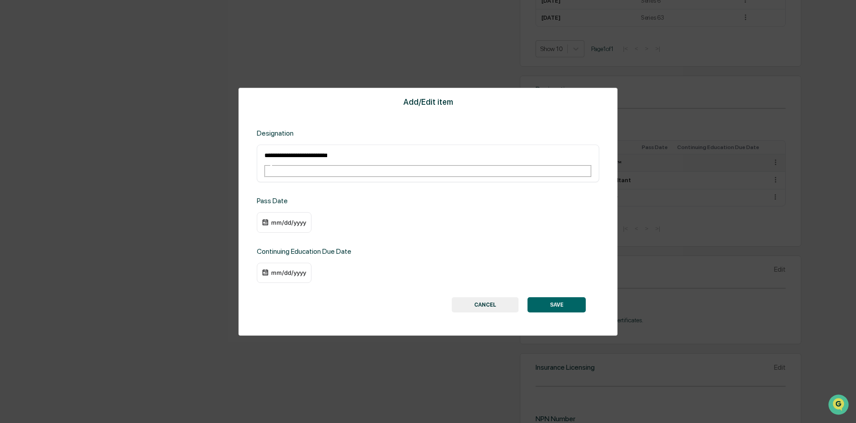
click at [484, 297] on button "CANCEL" at bounding box center [485, 304] width 67 height 15
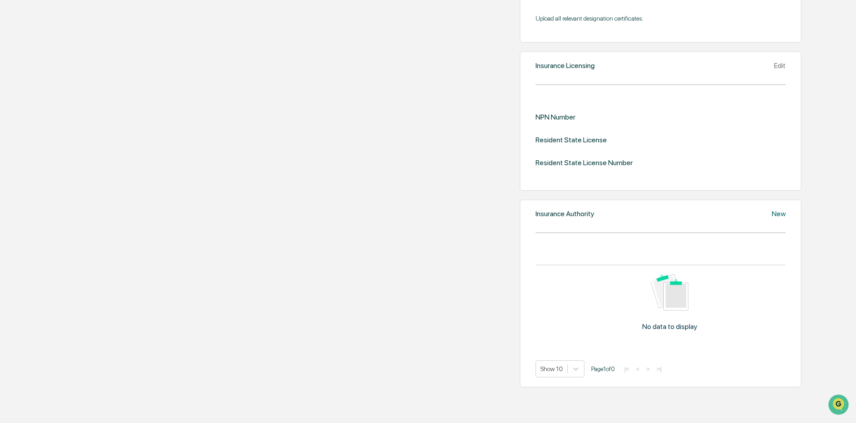
scroll to position [904, 0]
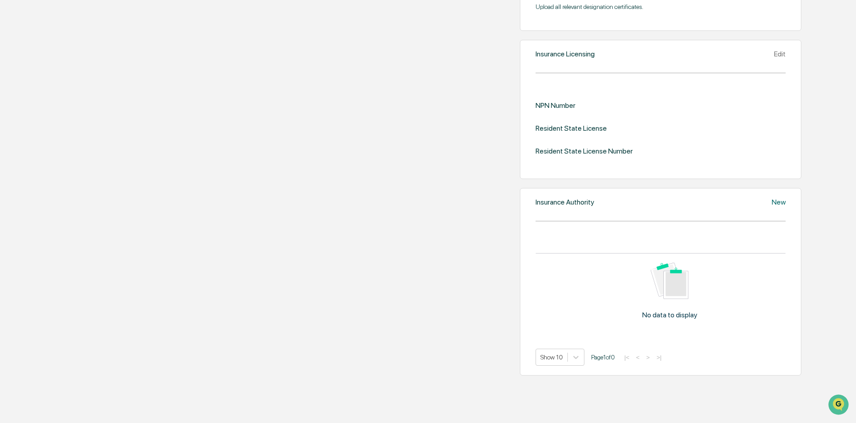
click at [774, 54] on icon at bounding box center [774, 54] width 0 height 0
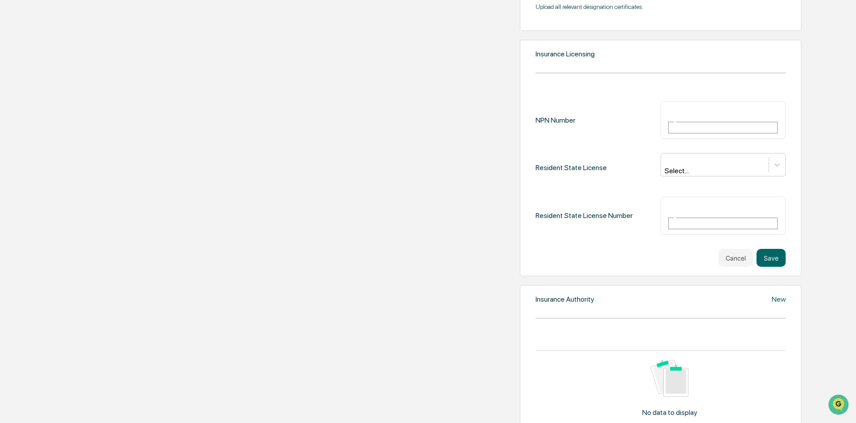
click at [667, 118] on input "text" at bounding box center [699, 112] width 65 height 12
paste input "*******"
type input "*******"
click at [665, 166] on div at bounding box center [714, 160] width 99 height 10
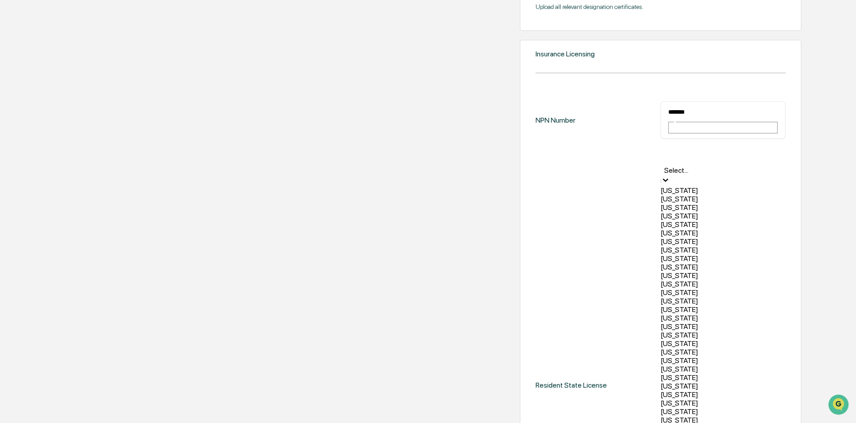
type input "*"
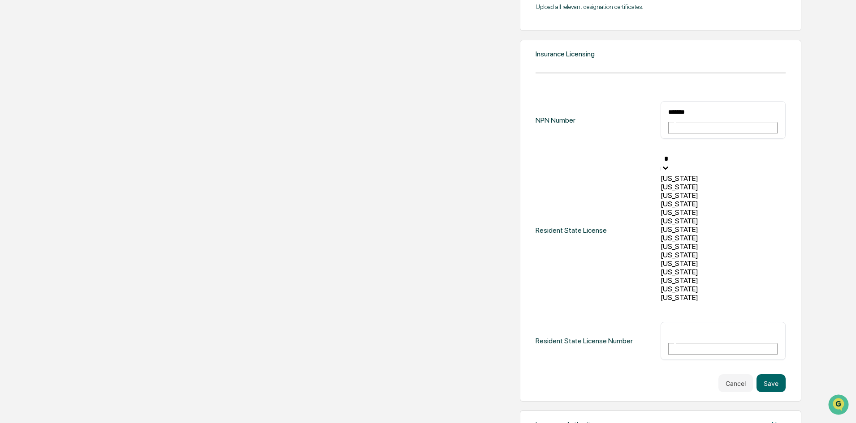
click at [660, 268] on div "[US_STATE]" at bounding box center [722, 263] width 125 height 9
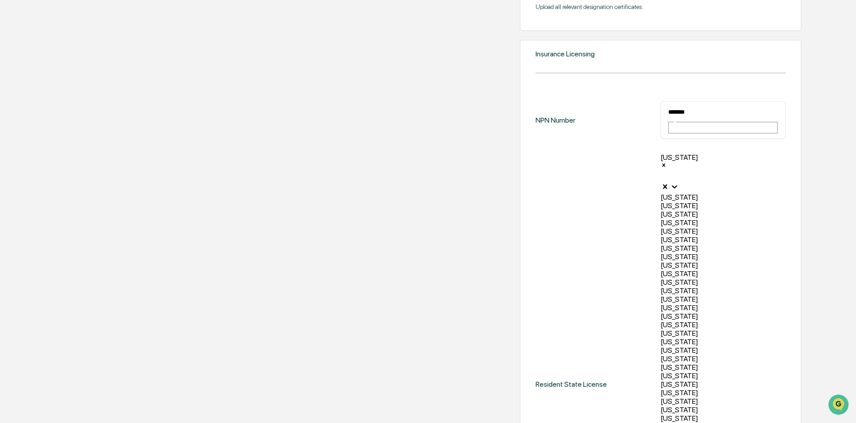
click at [535, 268] on div "NPN Number ******* ​ Resident State License option [US_STATE], selected. 49 res…" at bounding box center [660, 400] width 250 height 599
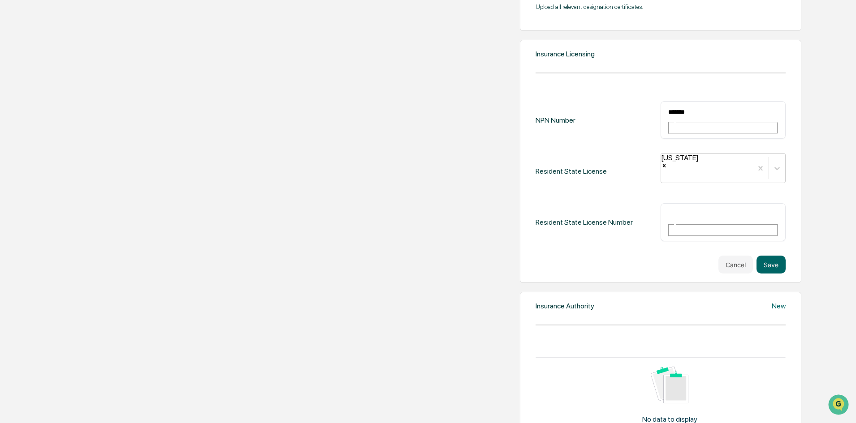
click at [667, 220] on input "text" at bounding box center [699, 214] width 65 height 12
paste input "*******"
type input "*******"
click at [563, 274] on div "Cancel Save" at bounding box center [660, 265] width 250 height 18
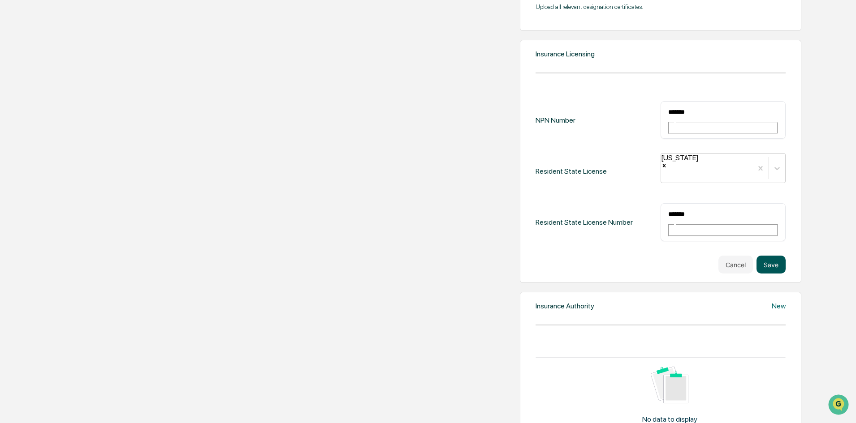
click at [762, 274] on button "Save" at bounding box center [770, 265] width 29 height 18
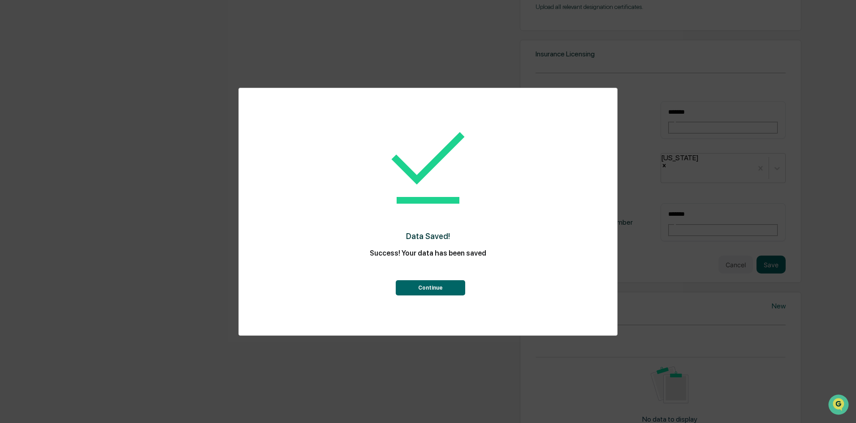
click at [417, 290] on button "Continue" at bounding box center [430, 287] width 69 height 15
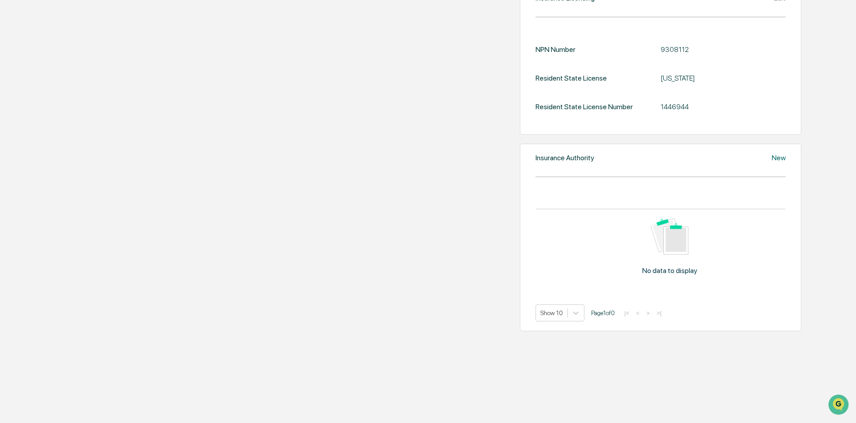
scroll to position [1028, 0]
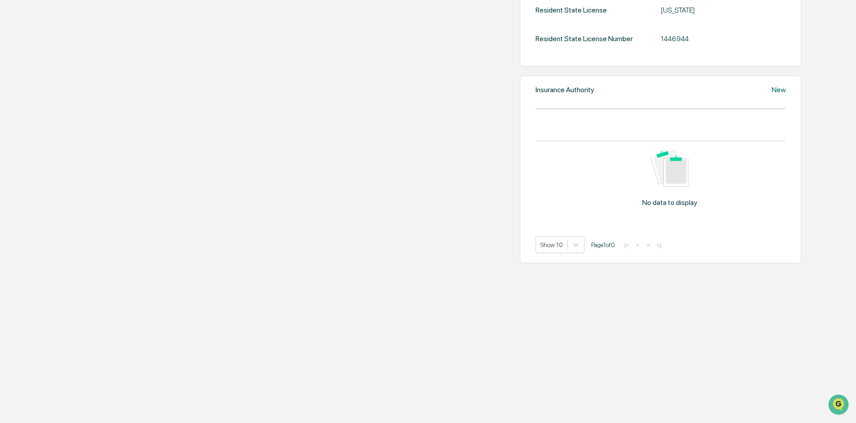
click at [772, 94] on div "New" at bounding box center [779, 90] width 14 height 9
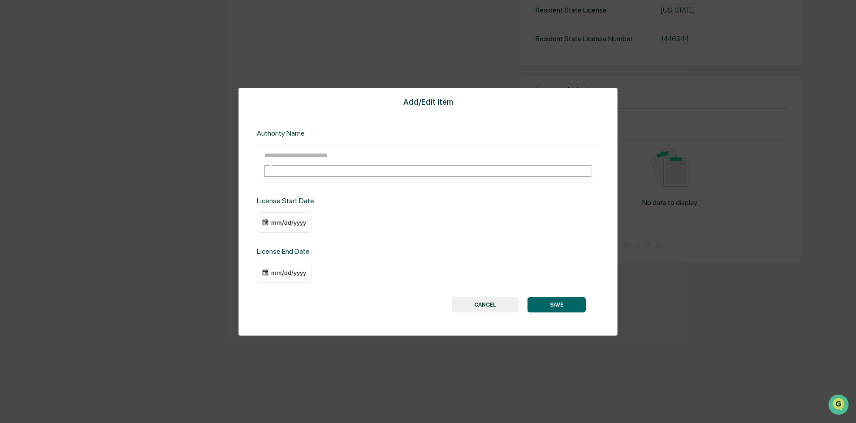
scroll to position [1026, 0]
click at [487, 297] on button "CANCEL" at bounding box center [485, 304] width 67 height 15
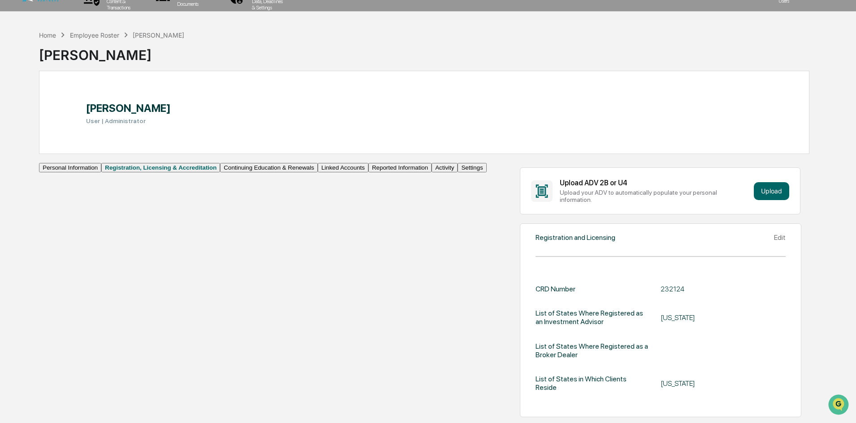
scroll to position [0, 0]
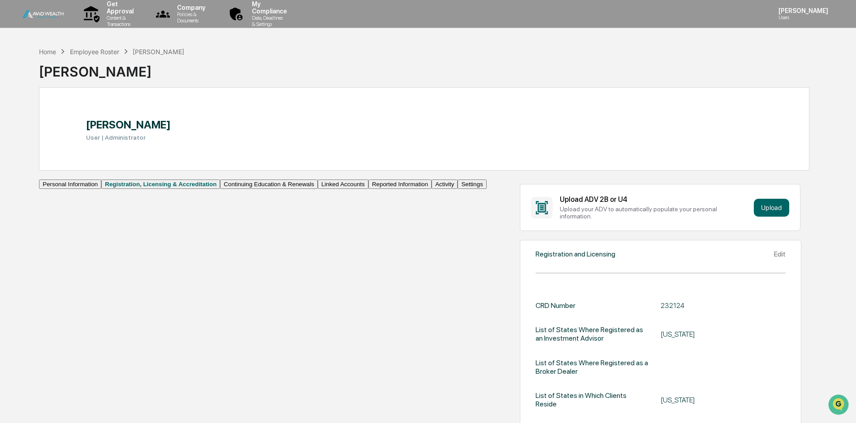
click at [220, 189] on button "Continuing Education & Renewals" at bounding box center [269, 184] width 98 height 9
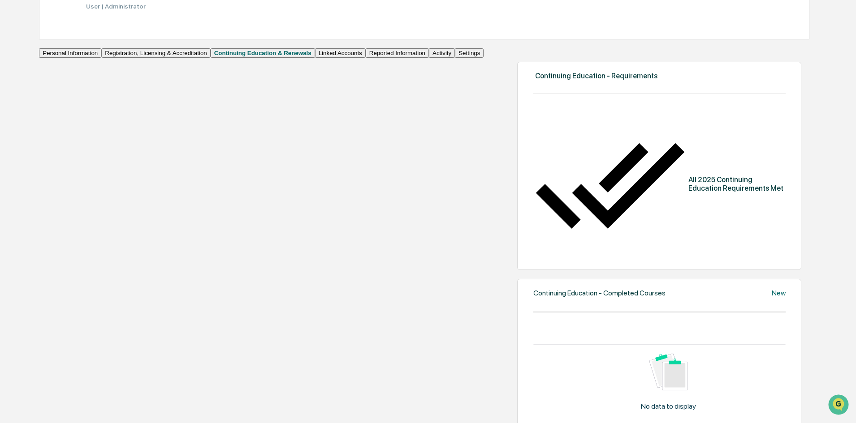
click at [315, 58] on button "Linked Accounts" at bounding box center [340, 52] width 51 height 9
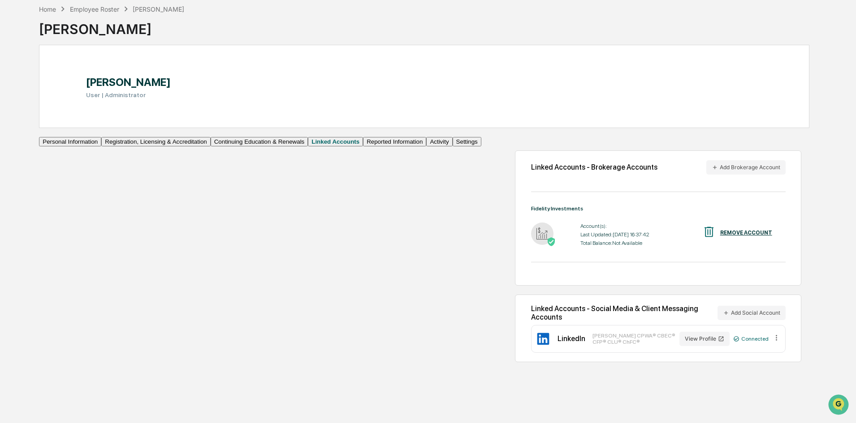
click at [363, 147] on button "Reported Information" at bounding box center [394, 141] width 63 height 9
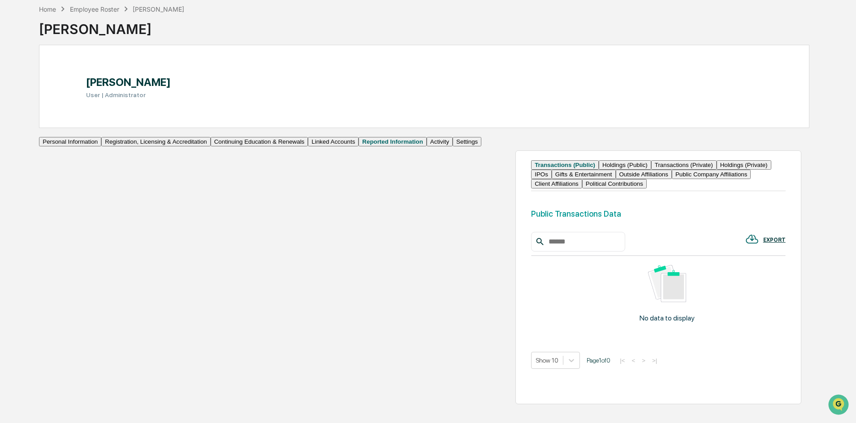
click at [599, 170] on button "Holdings (Public)" at bounding box center [625, 164] width 52 height 9
click at [531, 170] on button "Transactions (Public)" at bounding box center [562, 164] width 63 height 9
click at [616, 179] on button "Gifts & Entertainment" at bounding box center [584, 174] width 64 height 9
click at [676, 179] on button "Outside Affiliations" at bounding box center [648, 174] width 56 height 9
click at [427, 147] on button "Activity" at bounding box center [440, 141] width 26 height 9
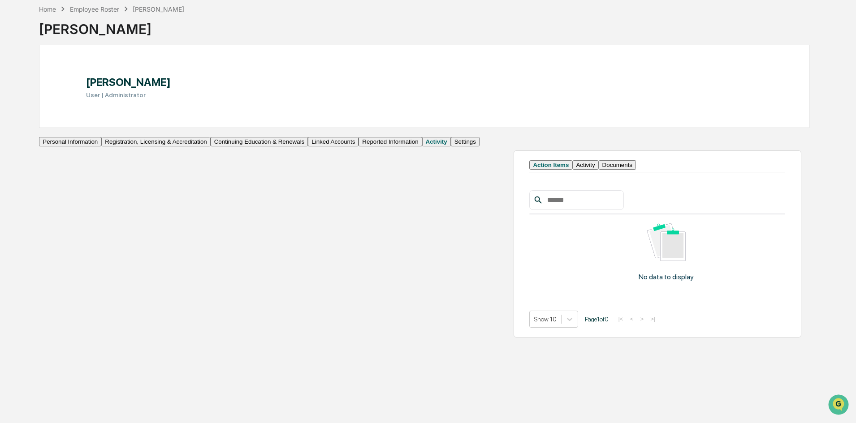
click at [572, 170] on button "Activity" at bounding box center [585, 164] width 26 height 9
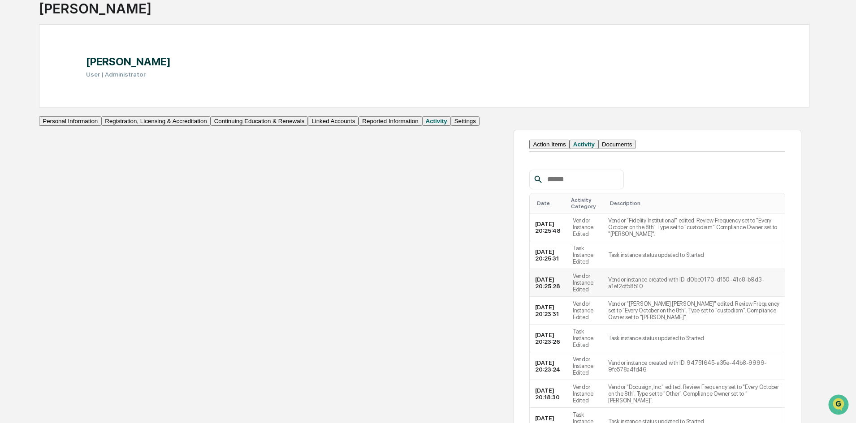
scroll to position [49, 0]
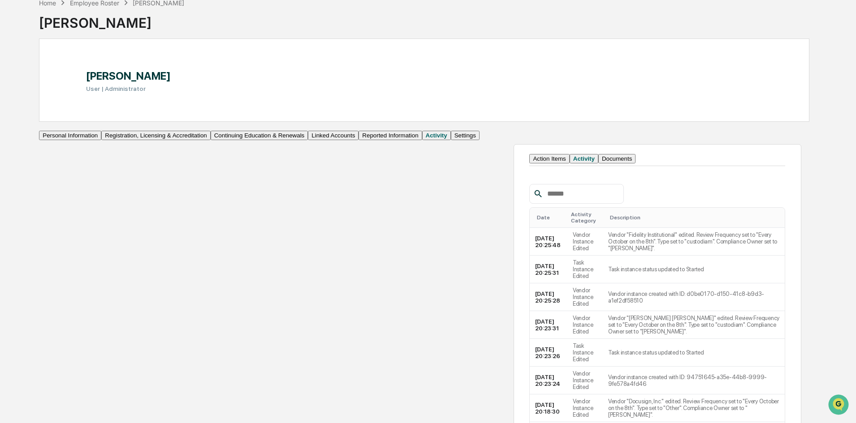
click at [598, 164] on button "Documents" at bounding box center [616, 158] width 37 height 9
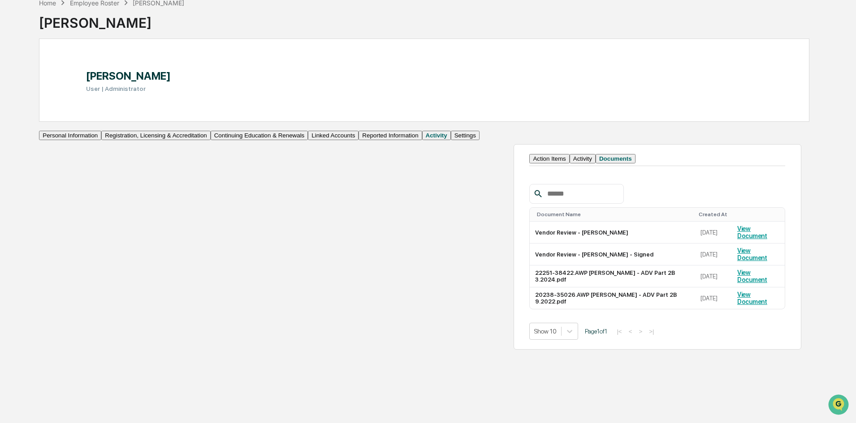
scroll to position [43, 0]
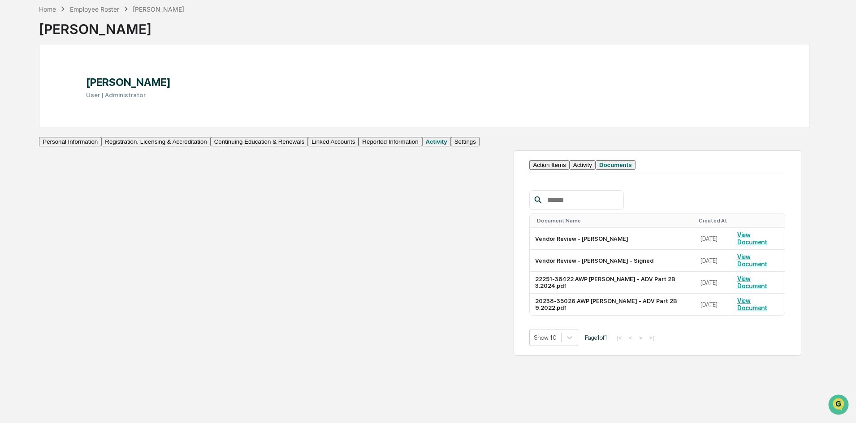
click at [451, 147] on button "Settings" at bounding box center [465, 141] width 29 height 9
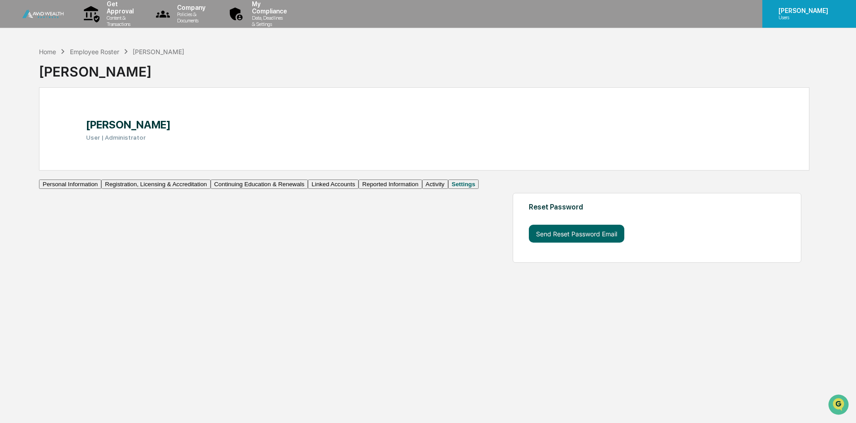
click at [796, 13] on p "[PERSON_NAME]" at bounding box center [801, 10] width 61 height 7
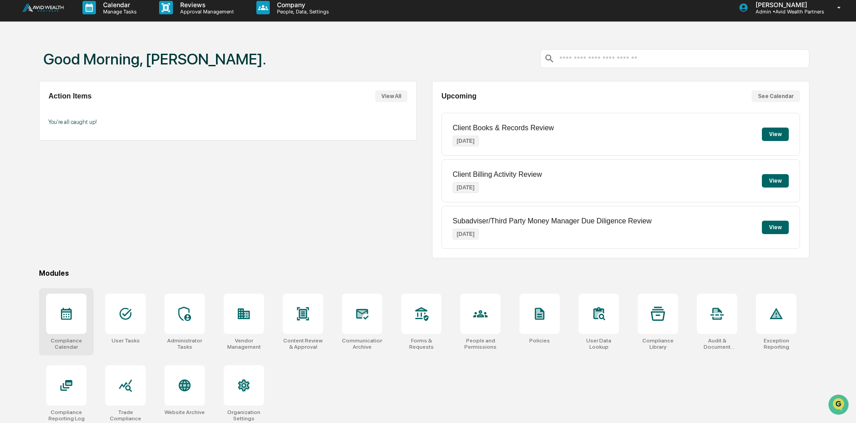
scroll to position [43, 0]
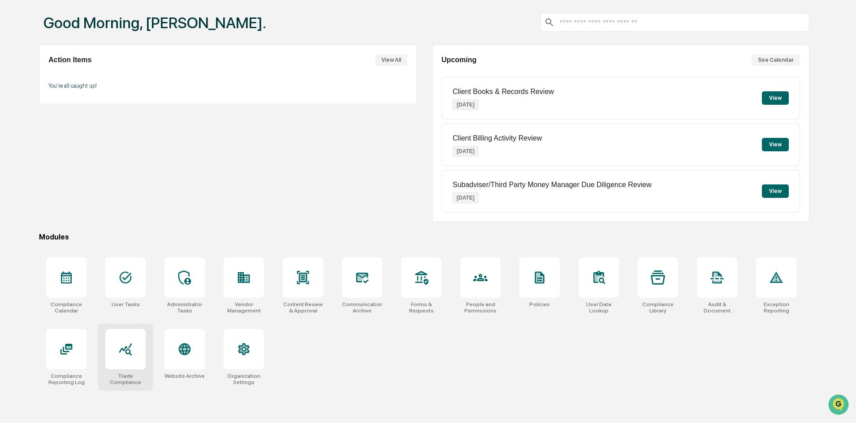
click at [120, 350] on icon at bounding box center [125, 349] width 14 height 14
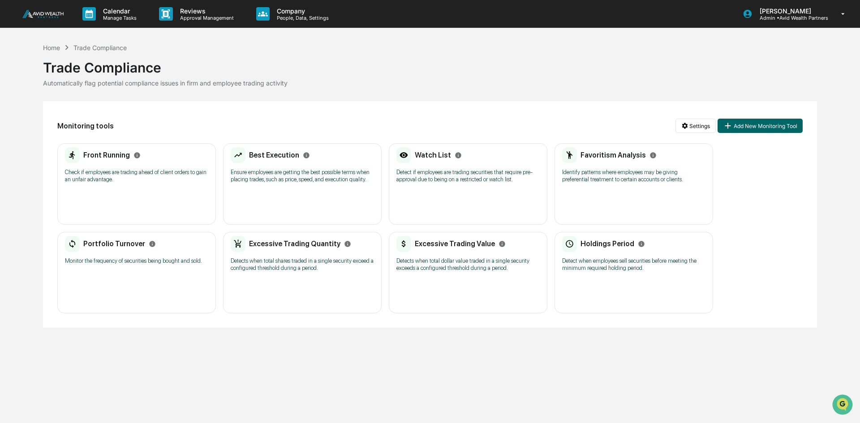
click at [434, 158] on h2 "Watch List" at bounding box center [433, 155] width 36 height 9
click at [111, 153] on h2 "Front Running" at bounding box center [106, 155] width 47 height 9
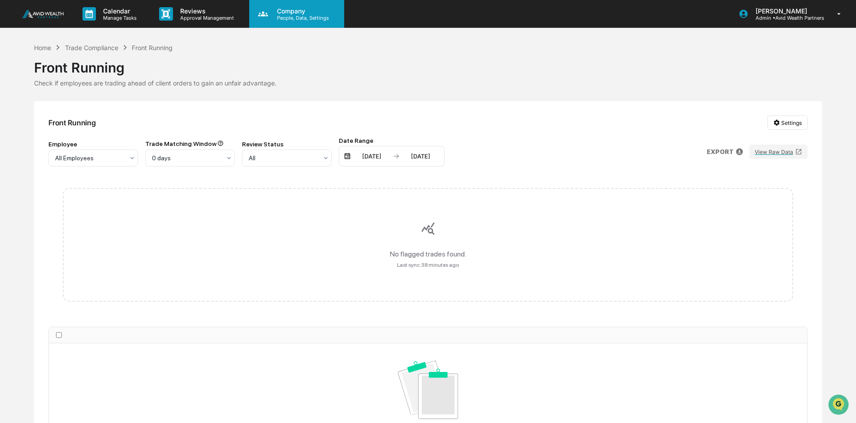
click at [276, 13] on p "Company" at bounding box center [302, 11] width 64 height 8
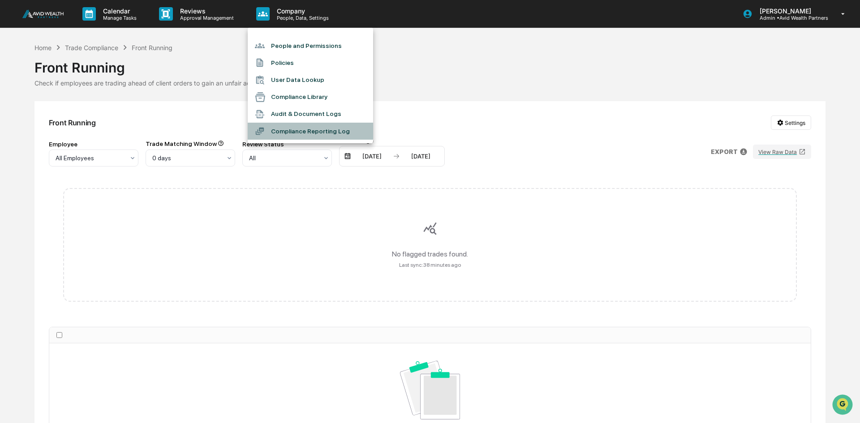
click at [276, 130] on li "Compliance Reporting Log" at bounding box center [310, 131] width 125 height 17
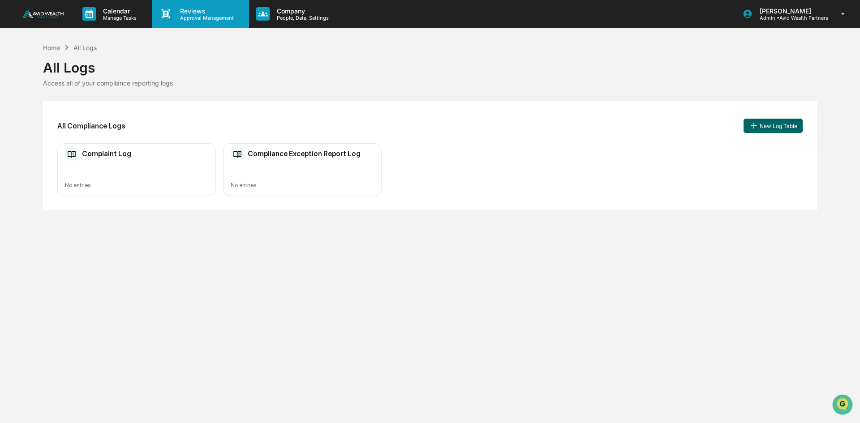
click at [197, 15] on p "Approval Management" at bounding box center [205, 18] width 65 height 6
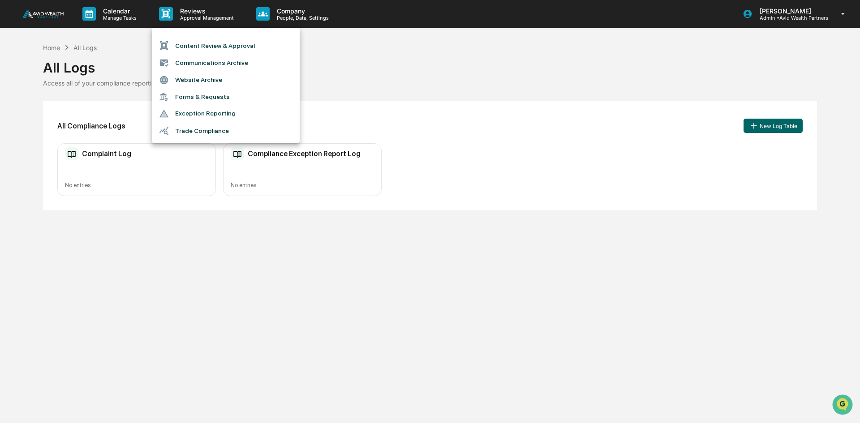
click at [183, 116] on li "Exception Reporting" at bounding box center [226, 113] width 148 height 17
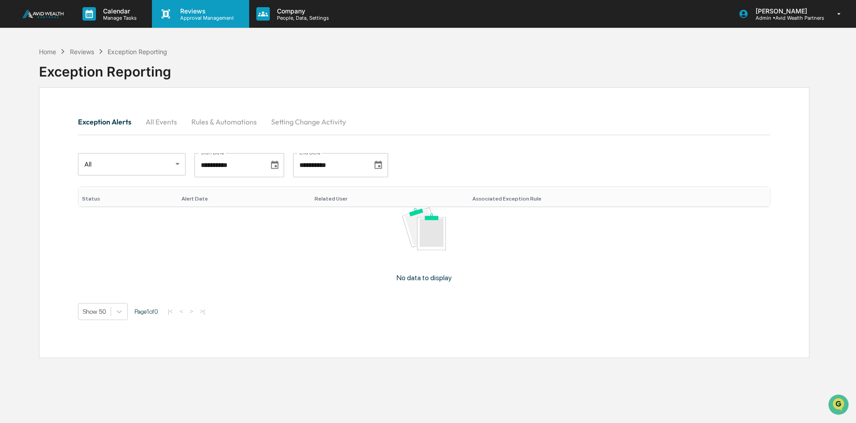
click at [180, 17] on p "Approval Management" at bounding box center [205, 18] width 65 height 6
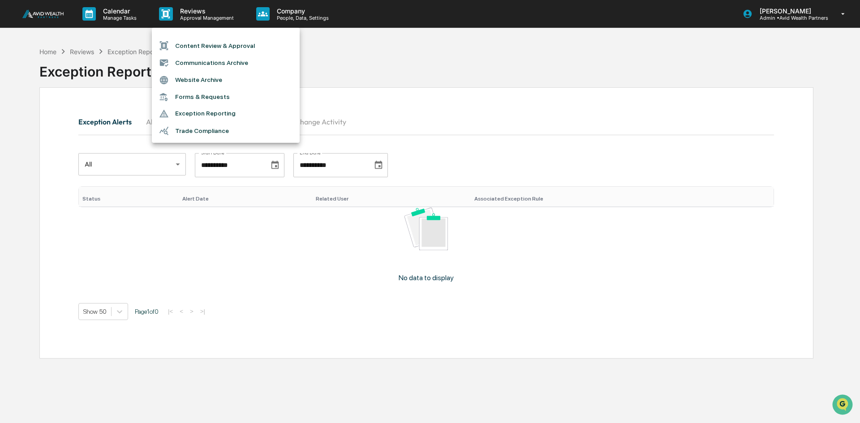
click at [190, 131] on li "Trade Compliance" at bounding box center [226, 130] width 148 height 17
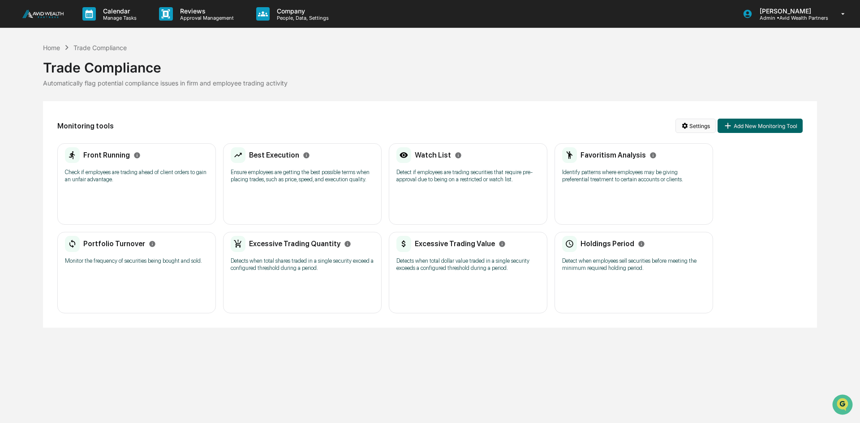
click at [694, 128] on html "Calendar Manage Tasks Reviews Approval Management Company People, Data, Setting…" at bounding box center [430, 211] width 860 height 423
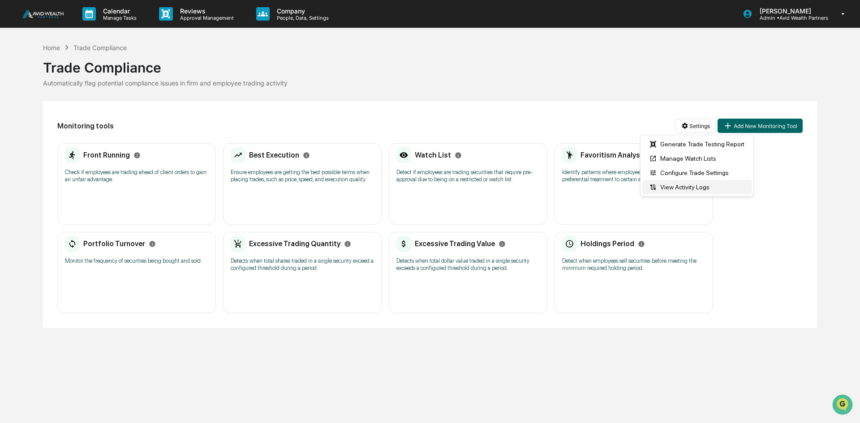
click at [685, 188] on div "View Activity Logs" at bounding box center [696, 187] width 109 height 14
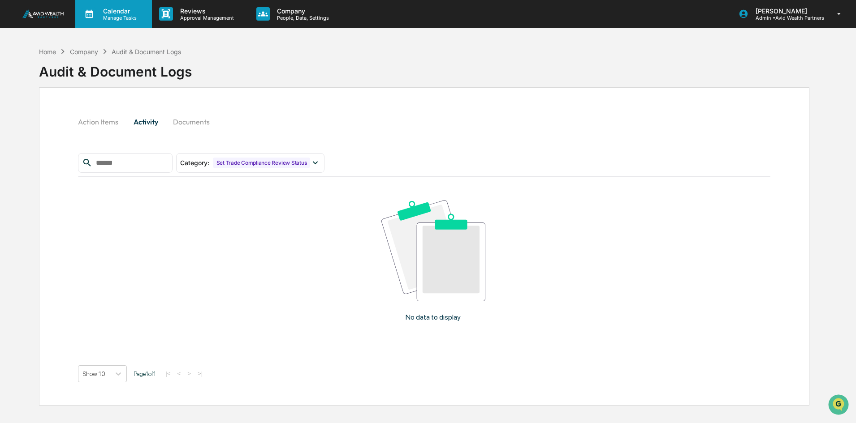
click at [108, 16] on p "Manage Tasks" at bounding box center [118, 18] width 45 height 6
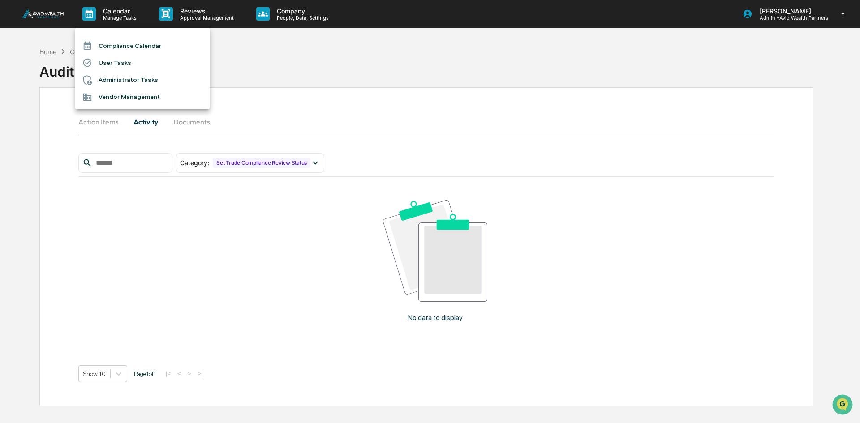
click at [135, 78] on li "Administrator Tasks" at bounding box center [142, 80] width 134 height 17
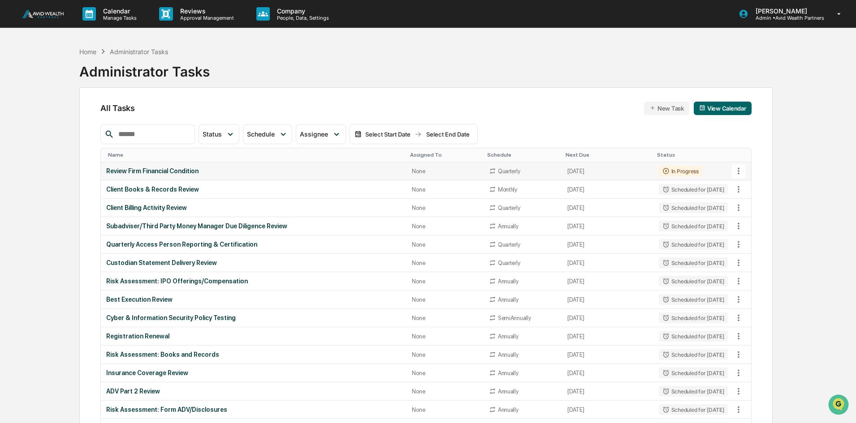
click at [735, 173] on icon at bounding box center [738, 171] width 10 height 10
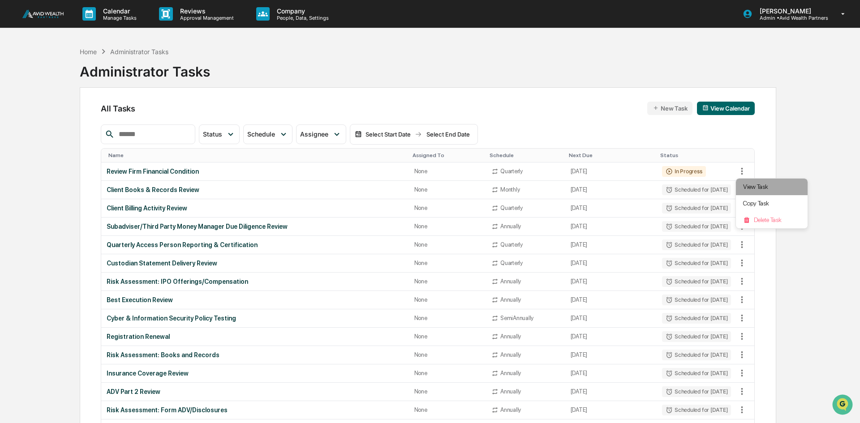
click at [750, 184] on li "View Task" at bounding box center [772, 187] width 72 height 17
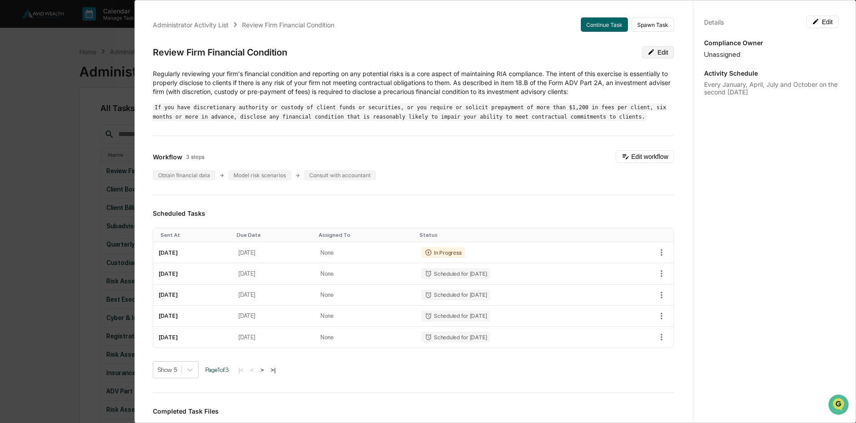
click at [651, 55] on button "Edit" at bounding box center [658, 52] width 32 height 13
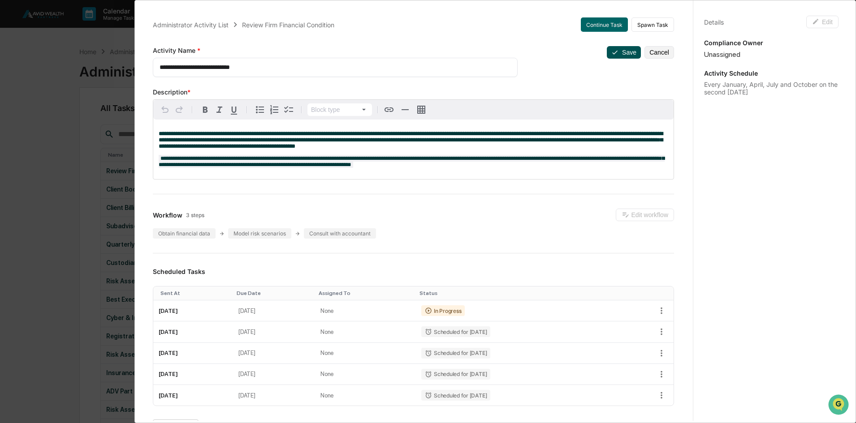
click at [616, 54] on button "Save" at bounding box center [624, 52] width 34 height 13
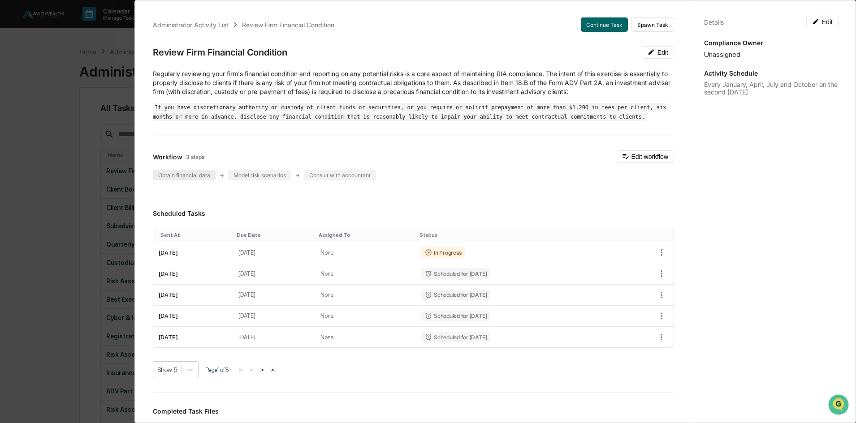
click at [186, 174] on div "Obtain financial data" at bounding box center [184, 175] width 63 height 10
click at [266, 175] on div "Model risk scenarios" at bounding box center [259, 175] width 63 height 10
click at [655, 155] on button "Edit workflow" at bounding box center [645, 157] width 58 height 13
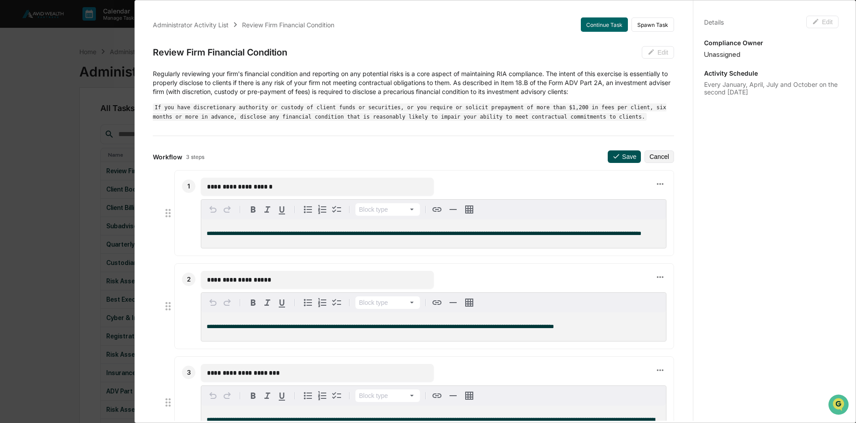
click at [613, 157] on button "Save" at bounding box center [624, 157] width 33 height 13
click at [649, 157] on button "Cancel" at bounding box center [659, 157] width 30 height 13
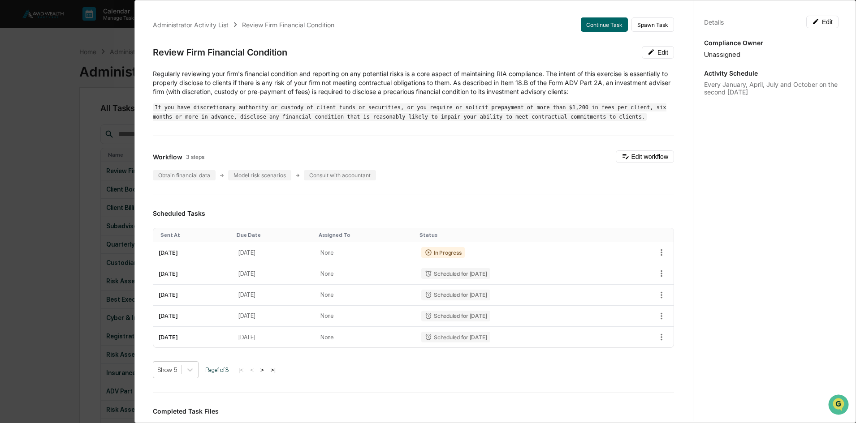
click at [194, 24] on div "Administrator Activity List" at bounding box center [191, 25] width 76 height 8
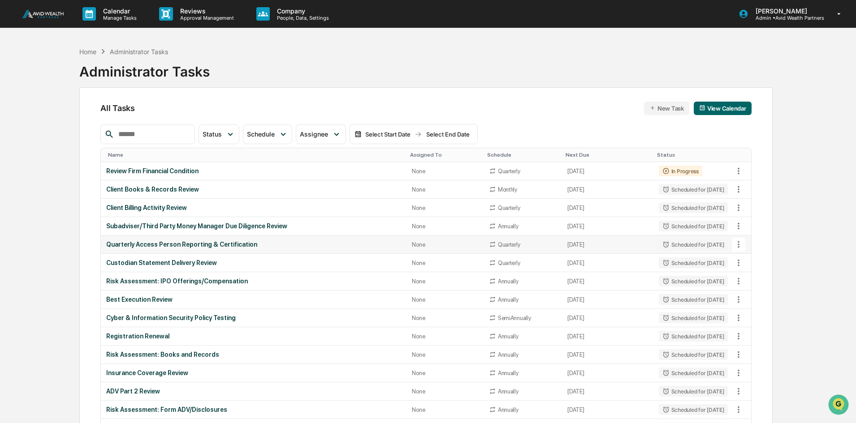
click at [168, 241] on div "Quarterly Access Person Reporting & Certification" at bounding box center [253, 244] width 295 height 7
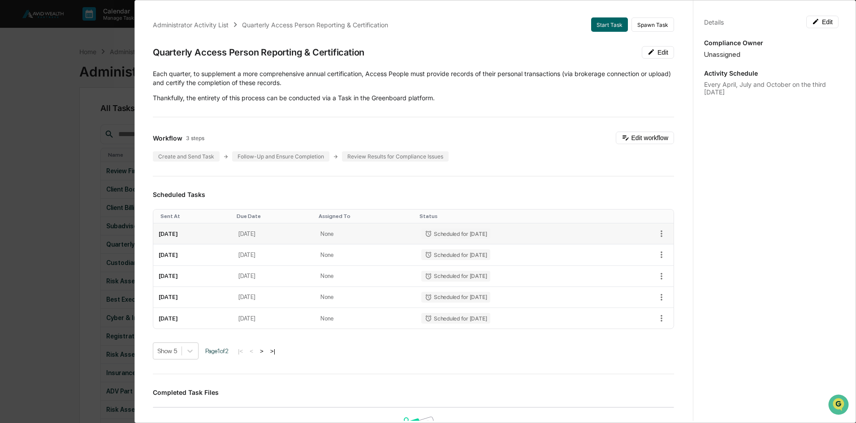
click at [474, 233] on div "Scheduled for 10/20/2025" at bounding box center [455, 233] width 69 height 11
click at [184, 158] on div "Create and Send Task" at bounding box center [186, 156] width 67 height 10
click at [195, 27] on div "Administrator Activity List" at bounding box center [191, 25] width 76 height 8
